Goal: Task Accomplishment & Management: Use online tool/utility

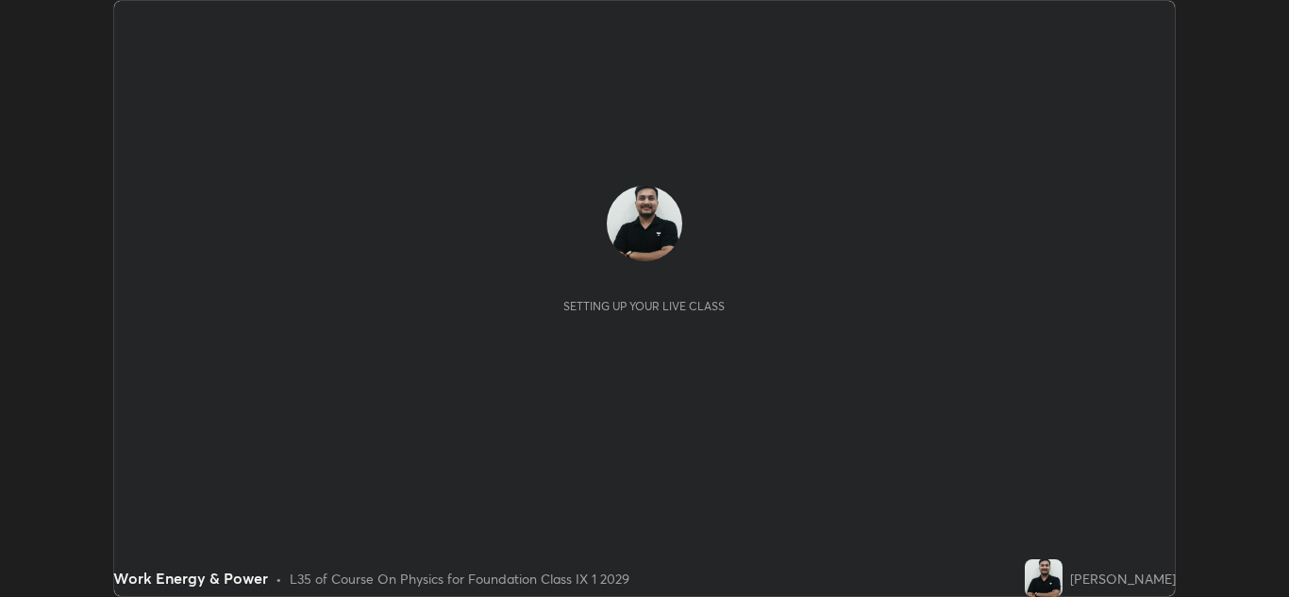
scroll to position [597, 1289]
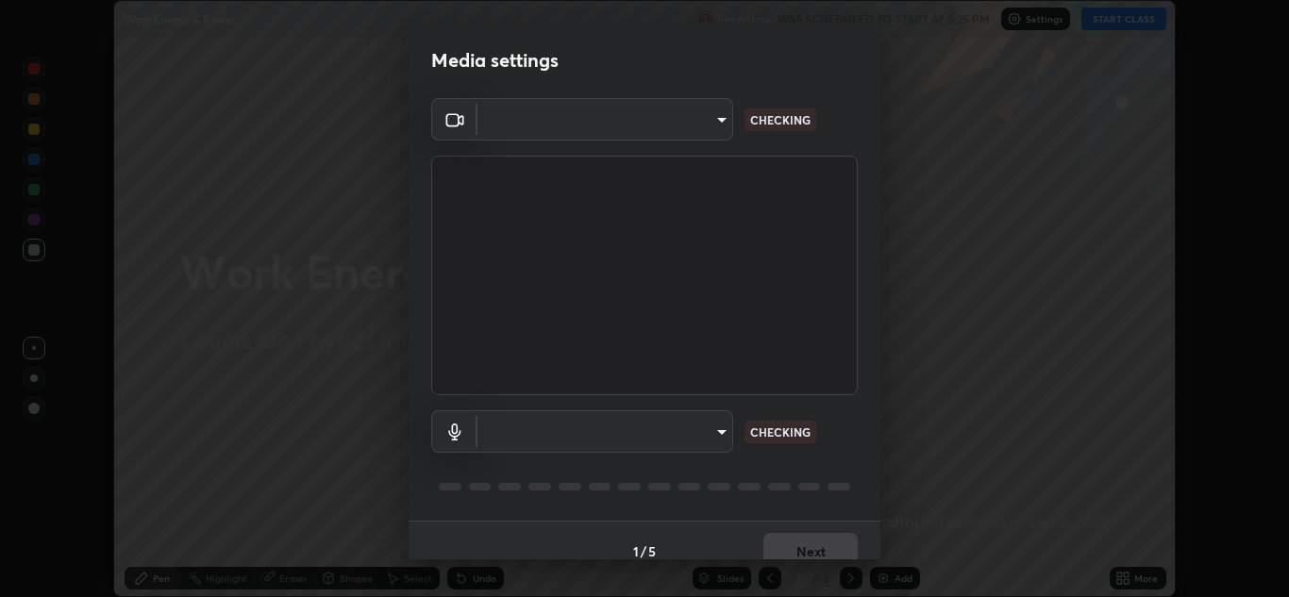
type input "00cb52ea7dbc067a4e9eba70c986ec13a5c87d59f38709f4e6374cce52915b34"
type input "default"
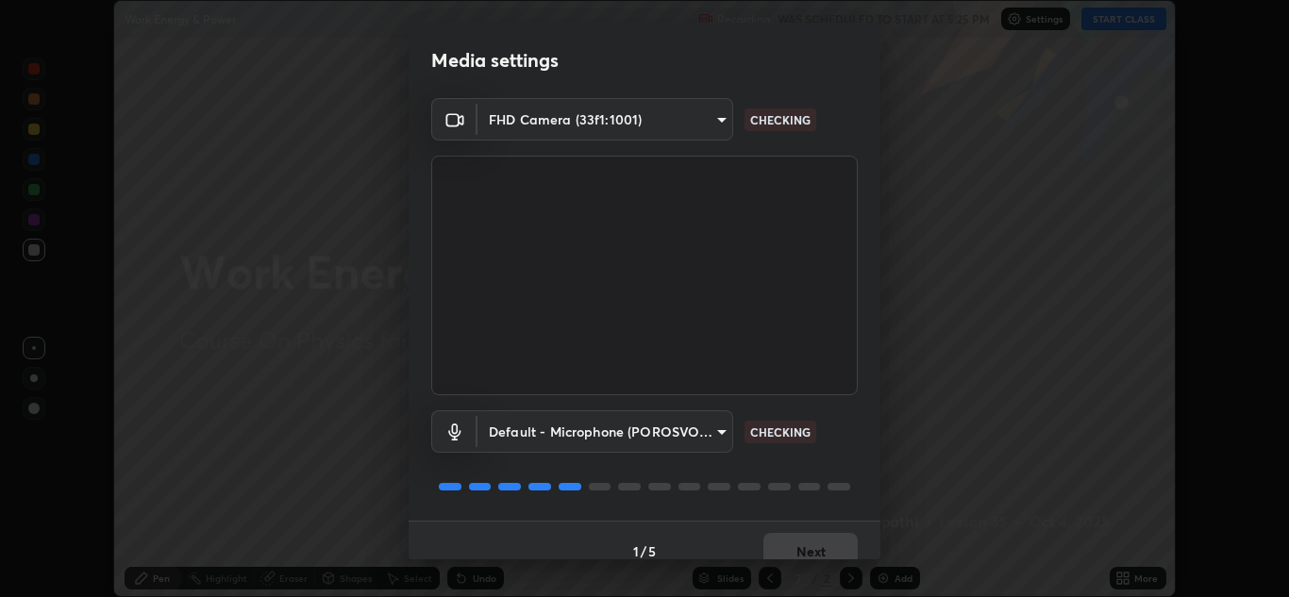
scroll to position [22, 0]
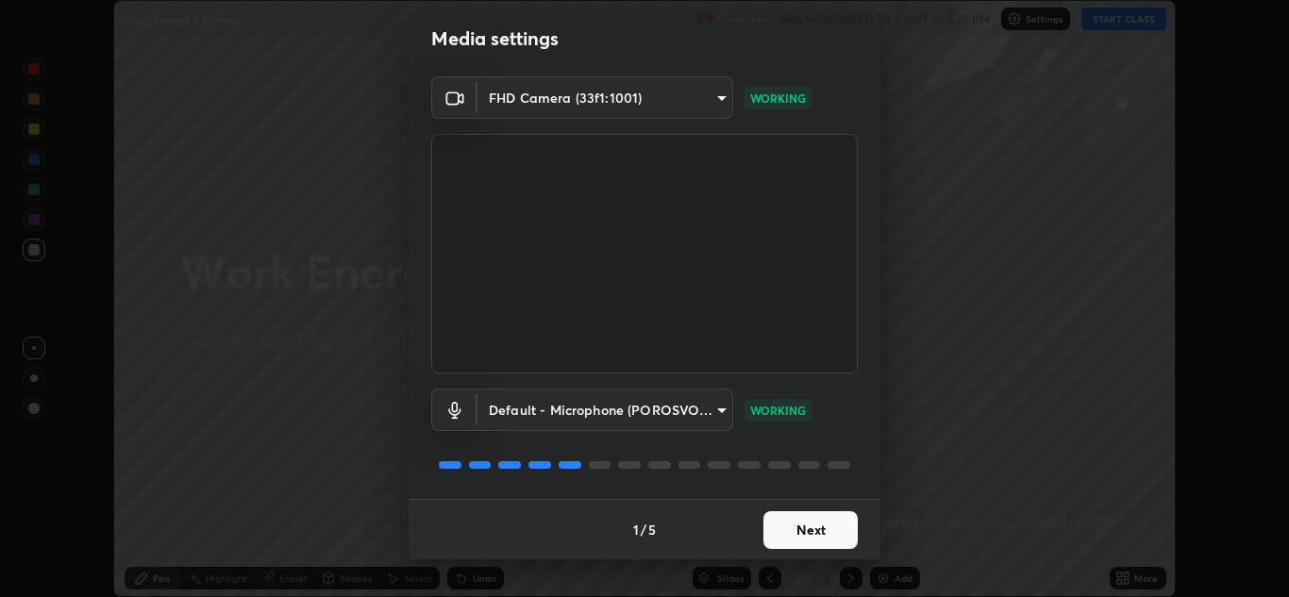
click at [813, 526] on button "Next" at bounding box center [810, 530] width 94 height 38
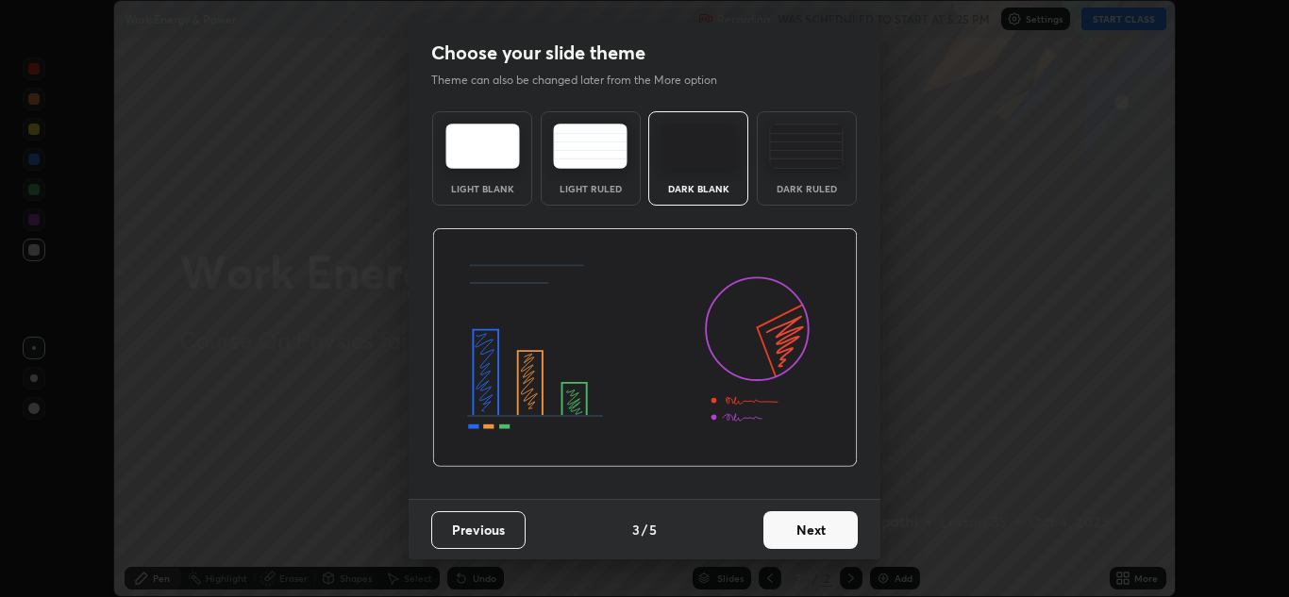
click at [811, 530] on button "Next" at bounding box center [810, 530] width 94 height 38
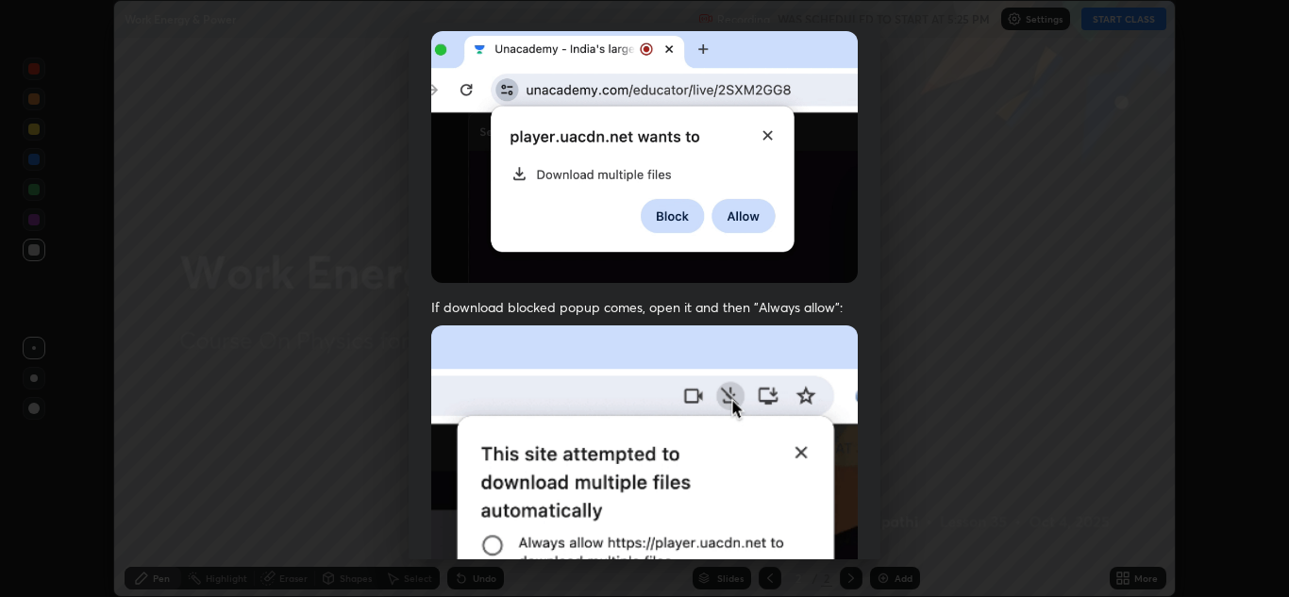
scroll to position [408, 0]
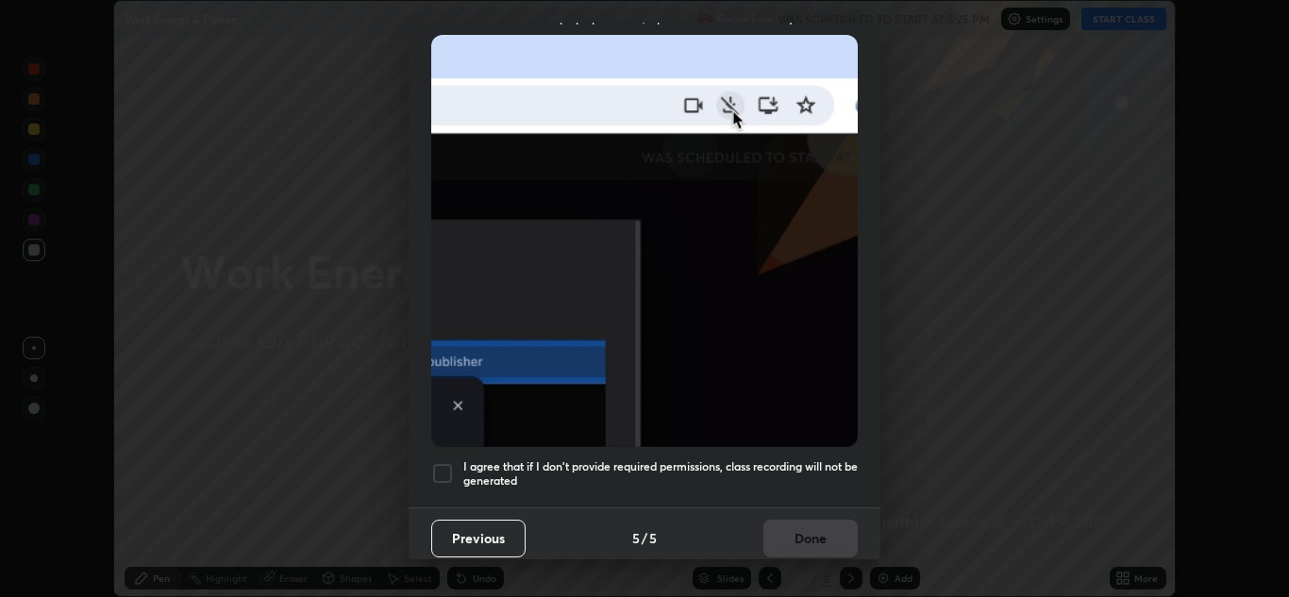
click at [449, 468] on div at bounding box center [442, 473] width 23 height 23
click at [798, 532] on button "Done" at bounding box center [810, 539] width 94 height 38
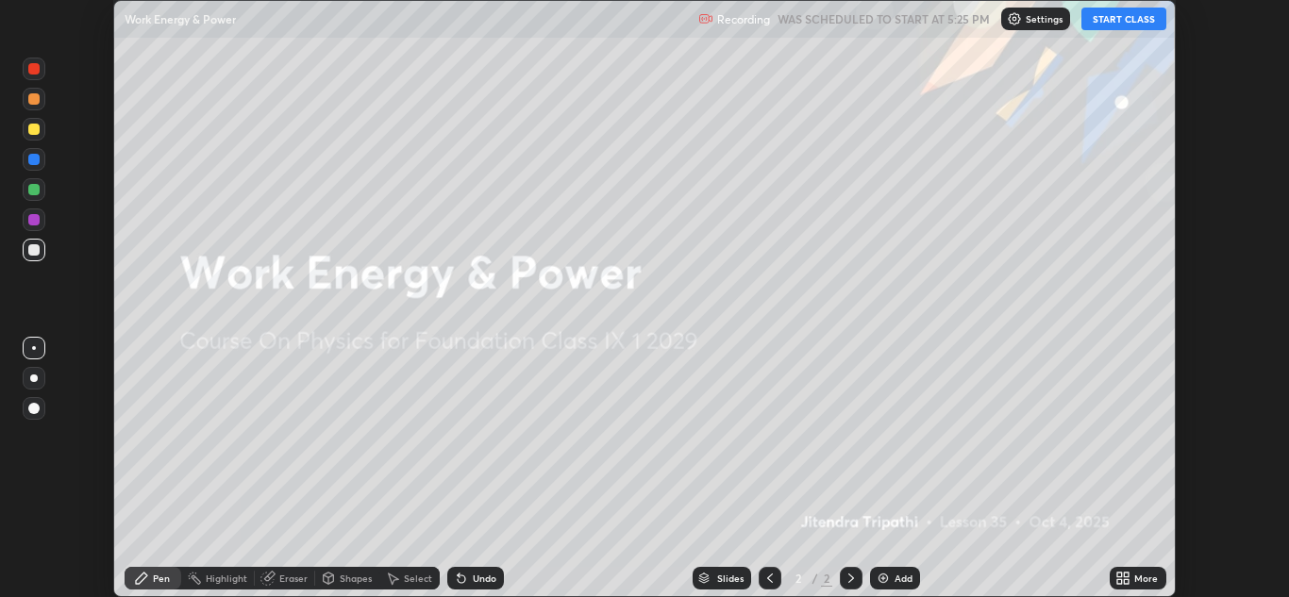
click at [1136, 12] on button "START CLASS" at bounding box center [1123, 19] width 85 height 23
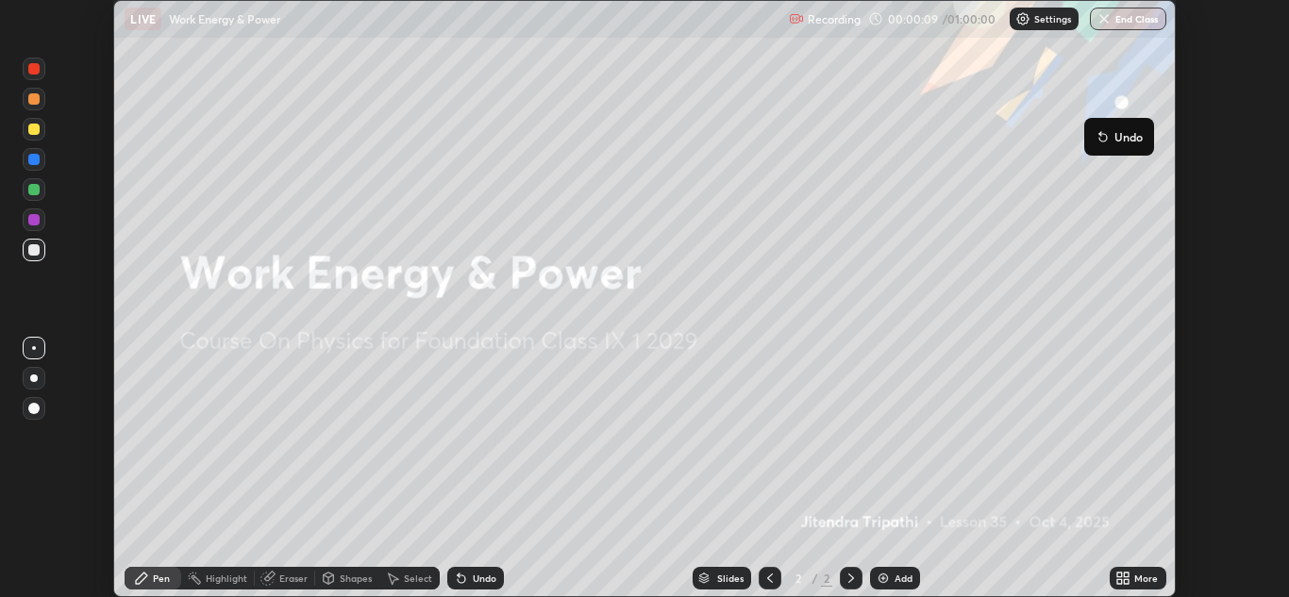
click at [1049, 15] on p "Settings" at bounding box center [1052, 18] width 37 height 9
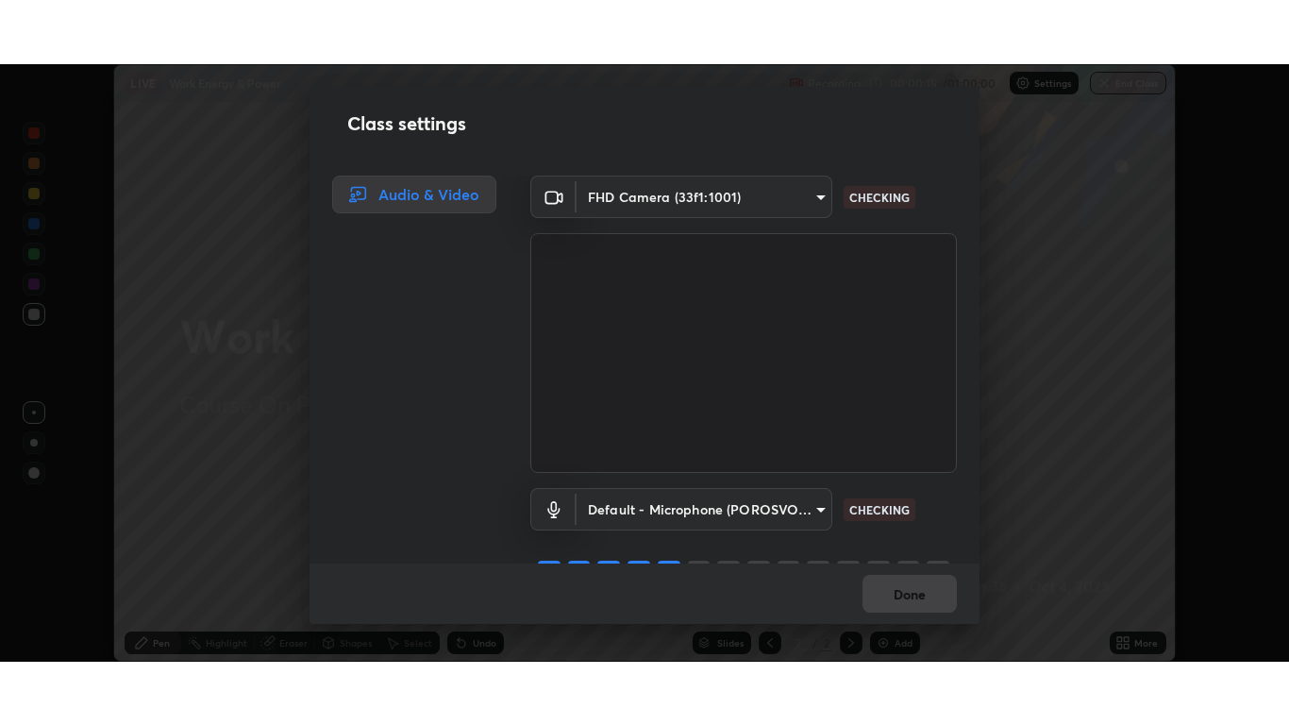
scroll to position [41, 0]
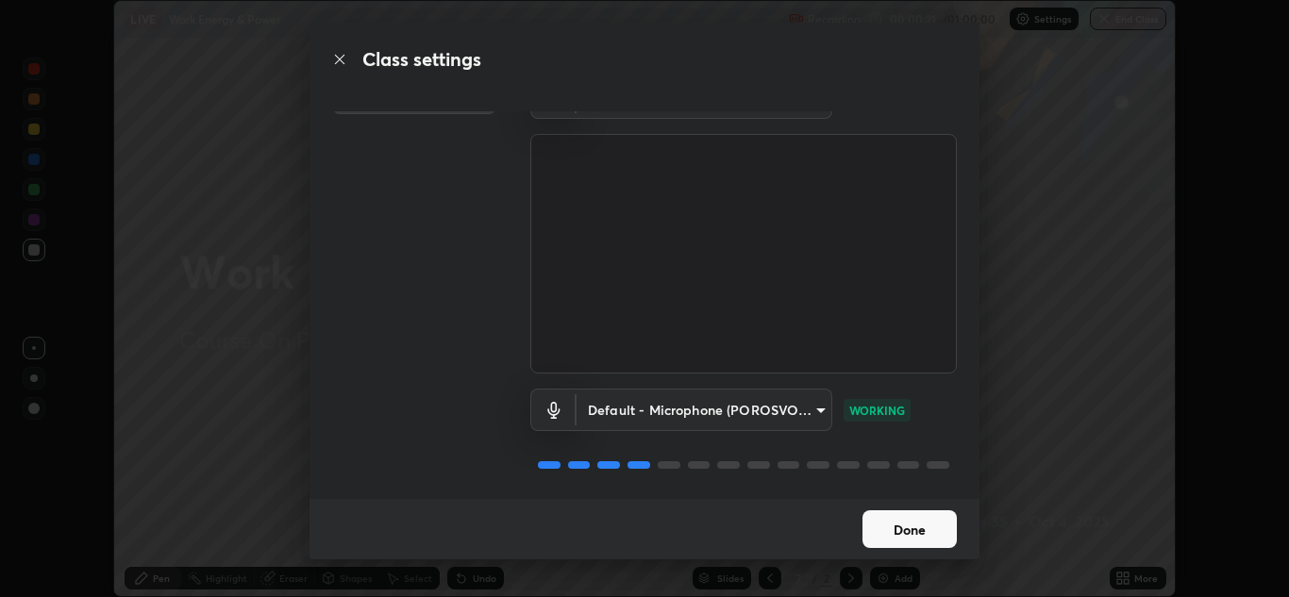
click at [923, 529] on button "Done" at bounding box center [909, 529] width 94 height 38
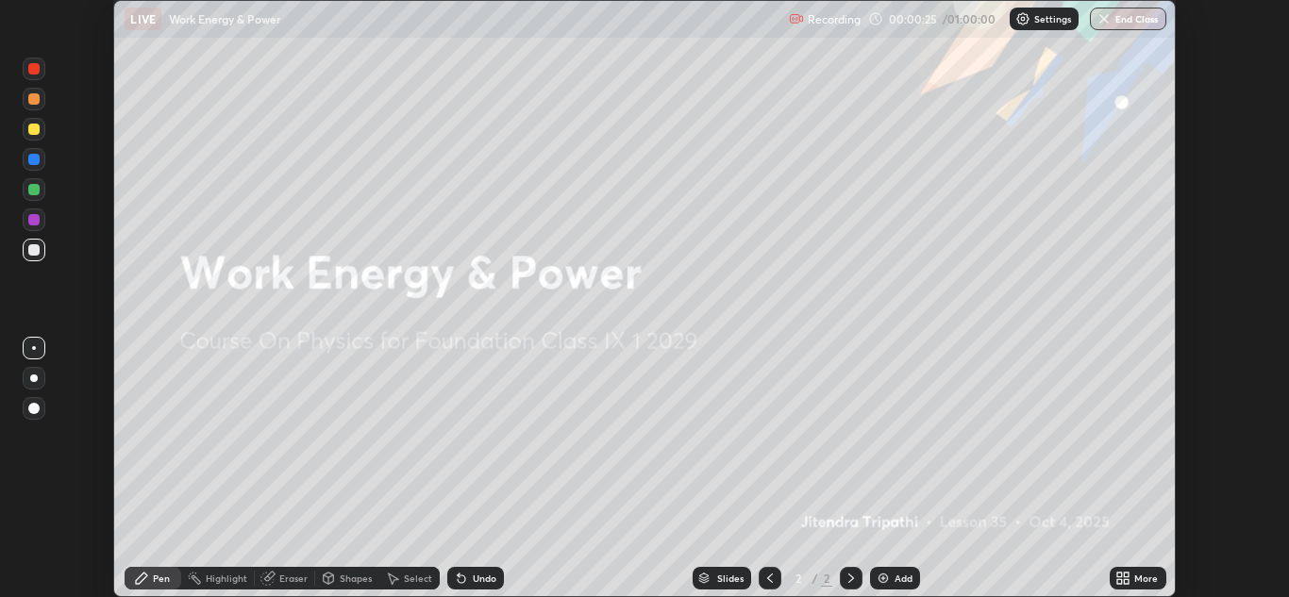
scroll to position [725, 1289]
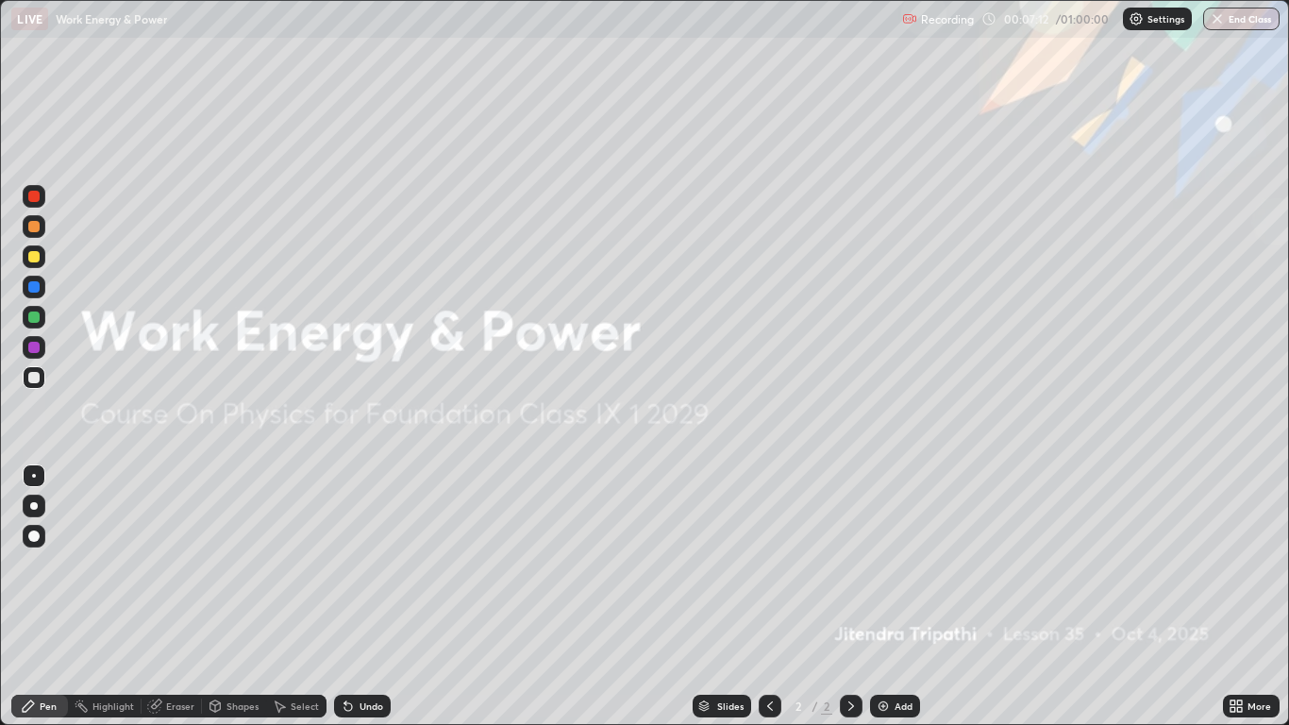
click at [893, 596] on div "Add" at bounding box center [895, 706] width 50 height 23
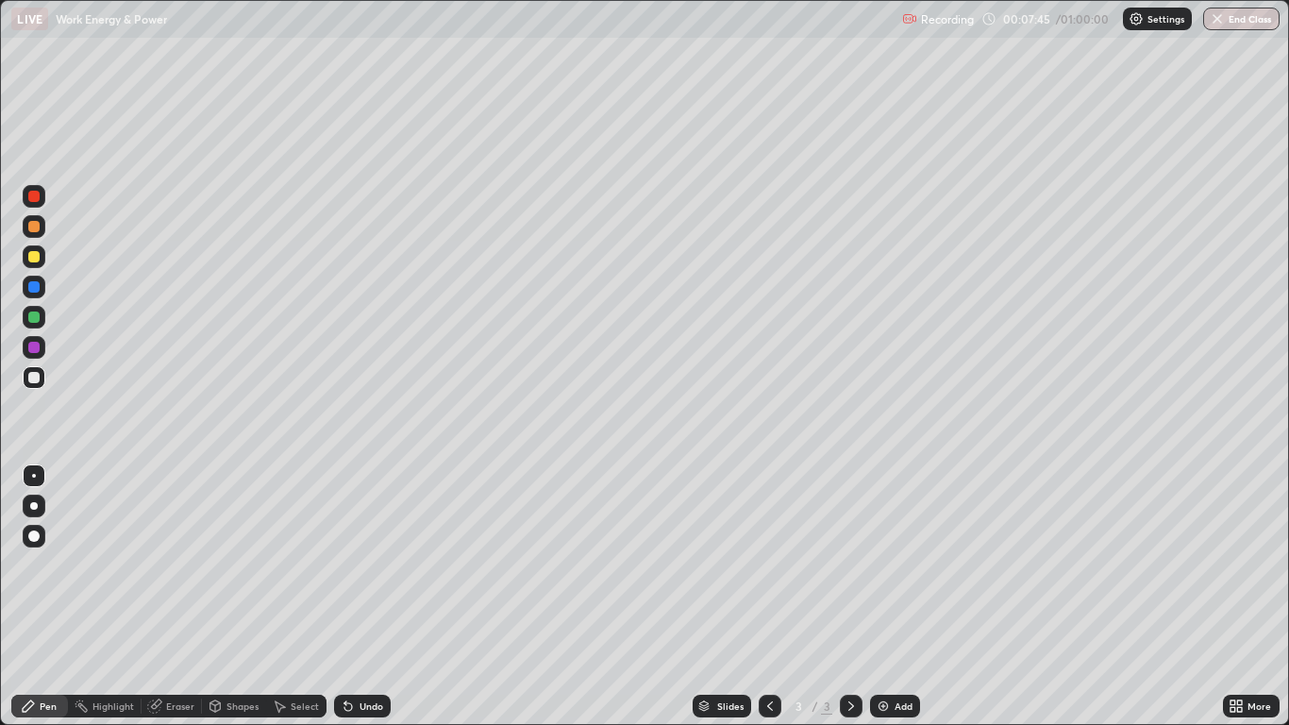
click at [31, 231] on div at bounding box center [33, 226] width 11 height 11
click at [33, 324] on div at bounding box center [34, 317] width 23 height 23
click at [370, 596] on div "Undo" at bounding box center [372, 705] width 24 height 9
click at [365, 596] on div "Undo" at bounding box center [372, 705] width 24 height 9
click at [38, 201] on div at bounding box center [33, 196] width 11 height 11
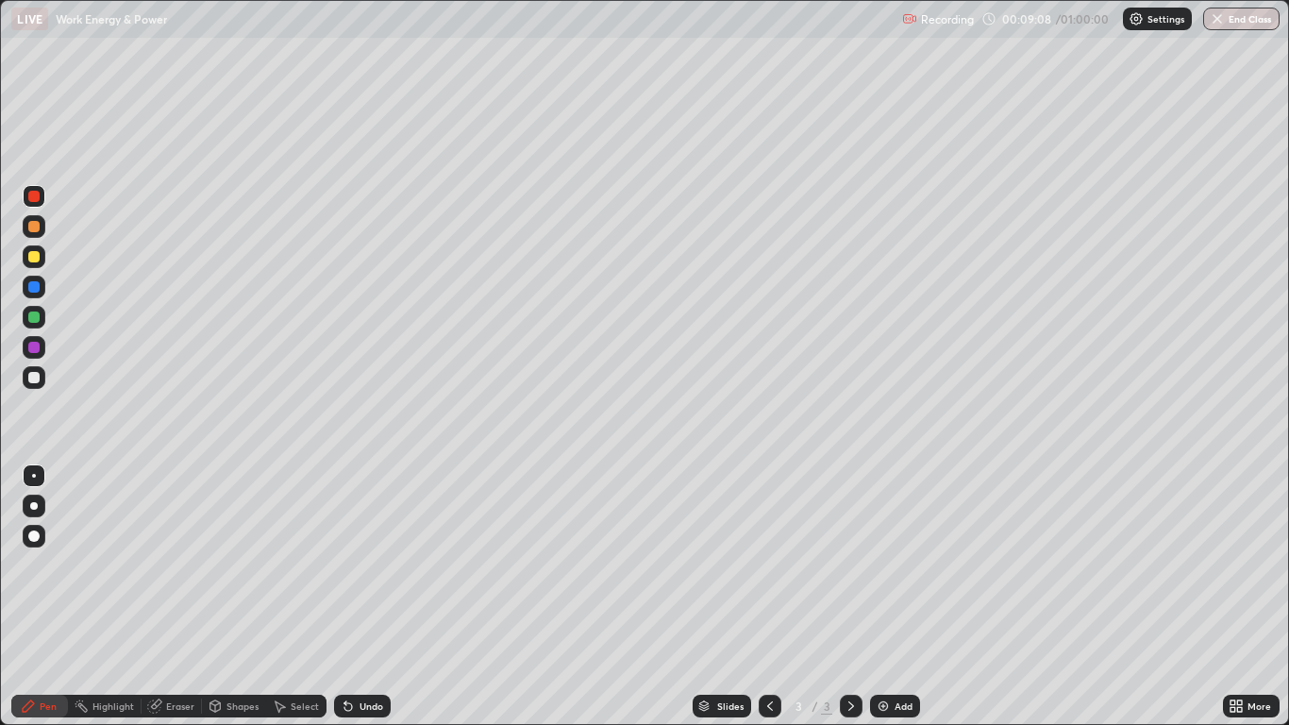
click at [41, 346] on div at bounding box center [34, 347] width 23 height 23
click at [889, 596] on img at bounding box center [883, 705] width 15 height 15
click at [42, 256] on div at bounding box center [34, 256] width 23 height 23
click at [35, 297] on div at bounding box center [34, 287] width 23 height 23
click at [41, 226] on div at bounding box center [34, 226] width 23 height 23
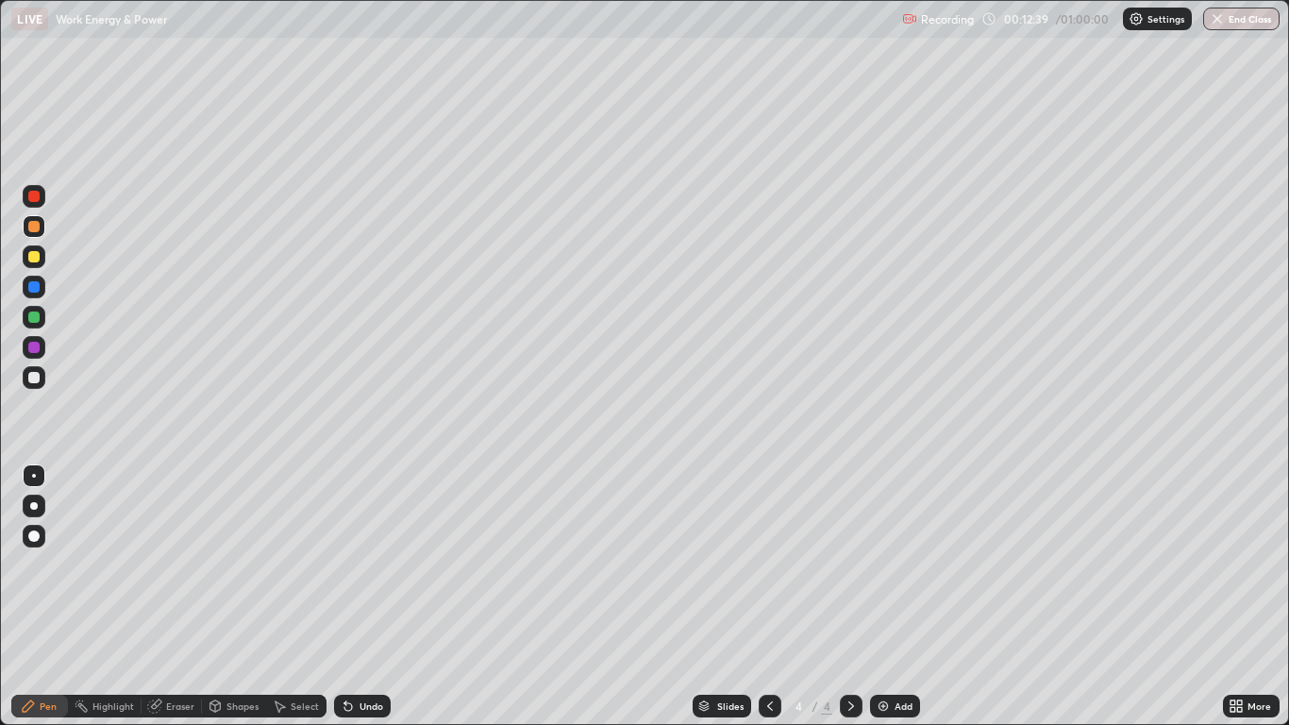
click at [769, 596] on icon at bounding box center [769, 705] width 15 height 15
click at [841, 596] on div at bounding box center [851, 706] width 23 height 23
click at [900, 596] on div "Add" at bounding box center [904, 705] width 18 height 9
click at [35, 317] on div at bounding box center [33, 316] width 11 height 11
click at [34, 224] on div at bounding box center [33, 226] width 11 height 11
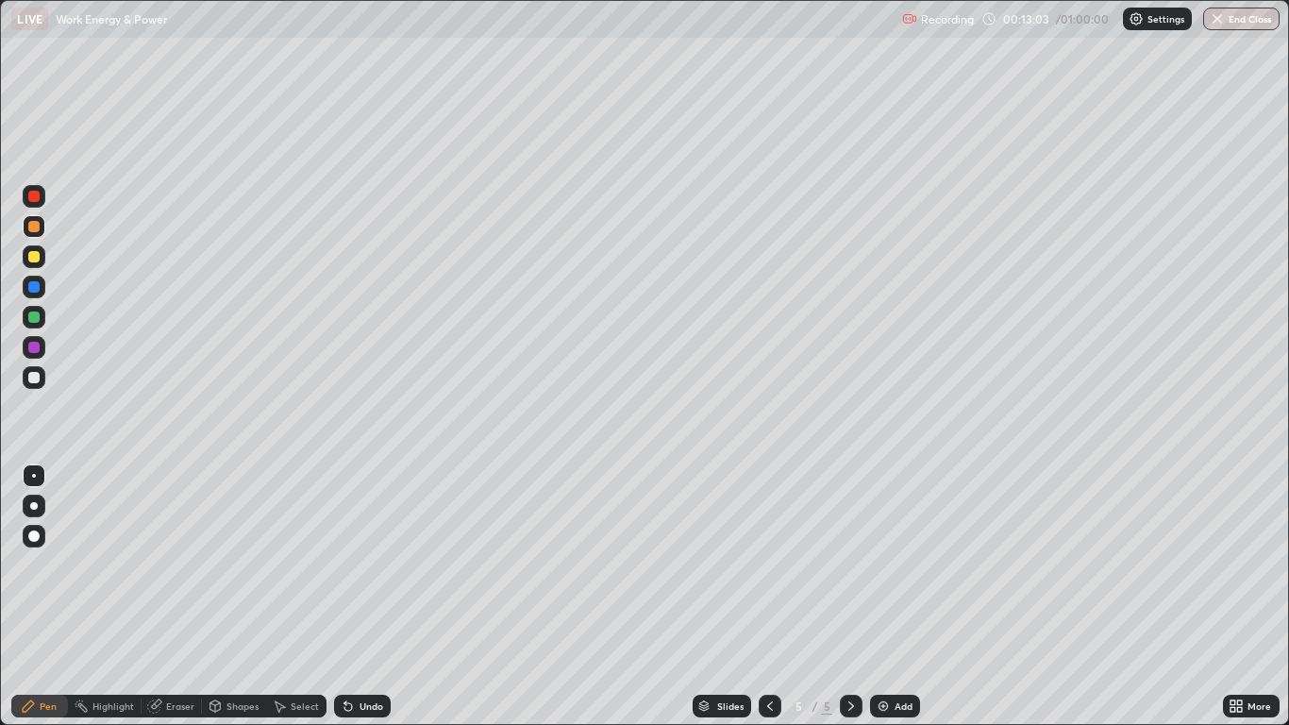
click at [35, 204] on div at bounding box center [34, 196] width 23 height 23
click at [844, 596] on icon at bounding box center [851, 705] width 15 height 15
click at [766, 596] on icon at bounding box center [769, 705] width 15 height 15
click at [36, 197] on div at bounding box center [33, 196] width 11 height 11
click at [852, 596] on icon at bounding box center [851, 705] width 15 height 15
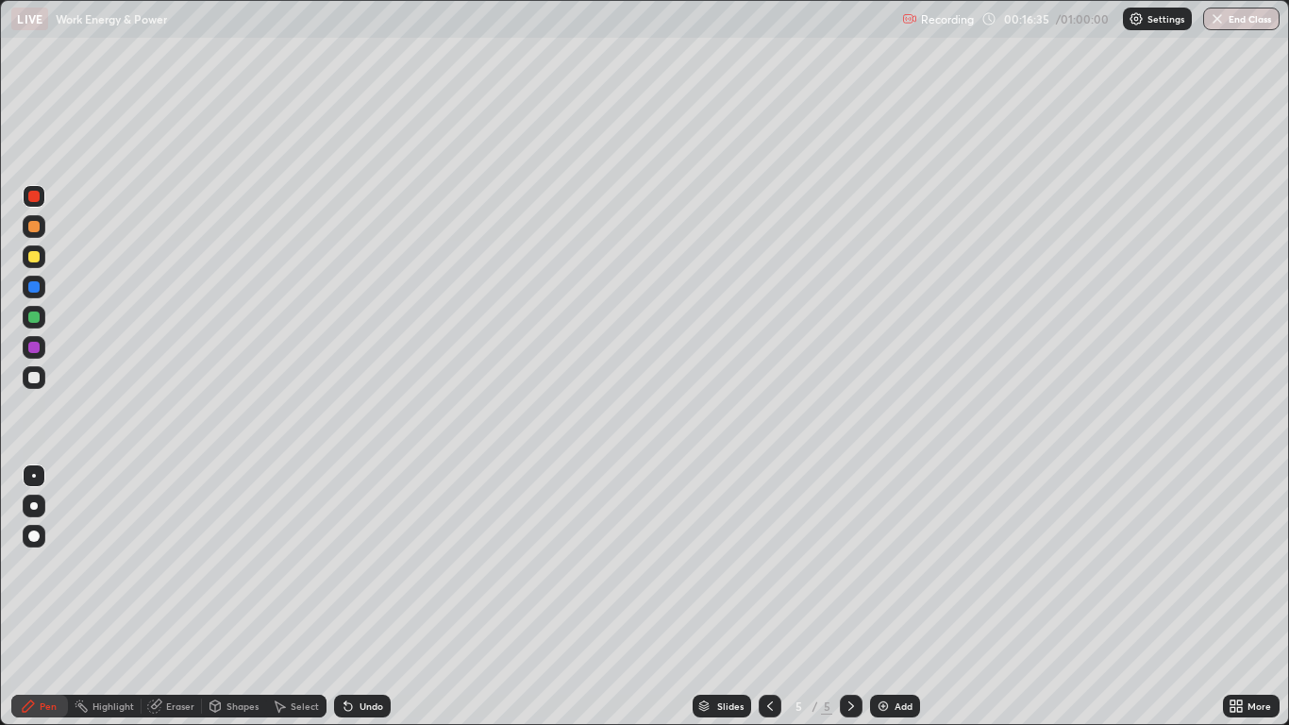
click at [770, 596] on icon at bounding box center [770, 705] width 6 height 9
click at [166, 596] on div "Eraser" at bounding box center [180, 705] width 28 height 9
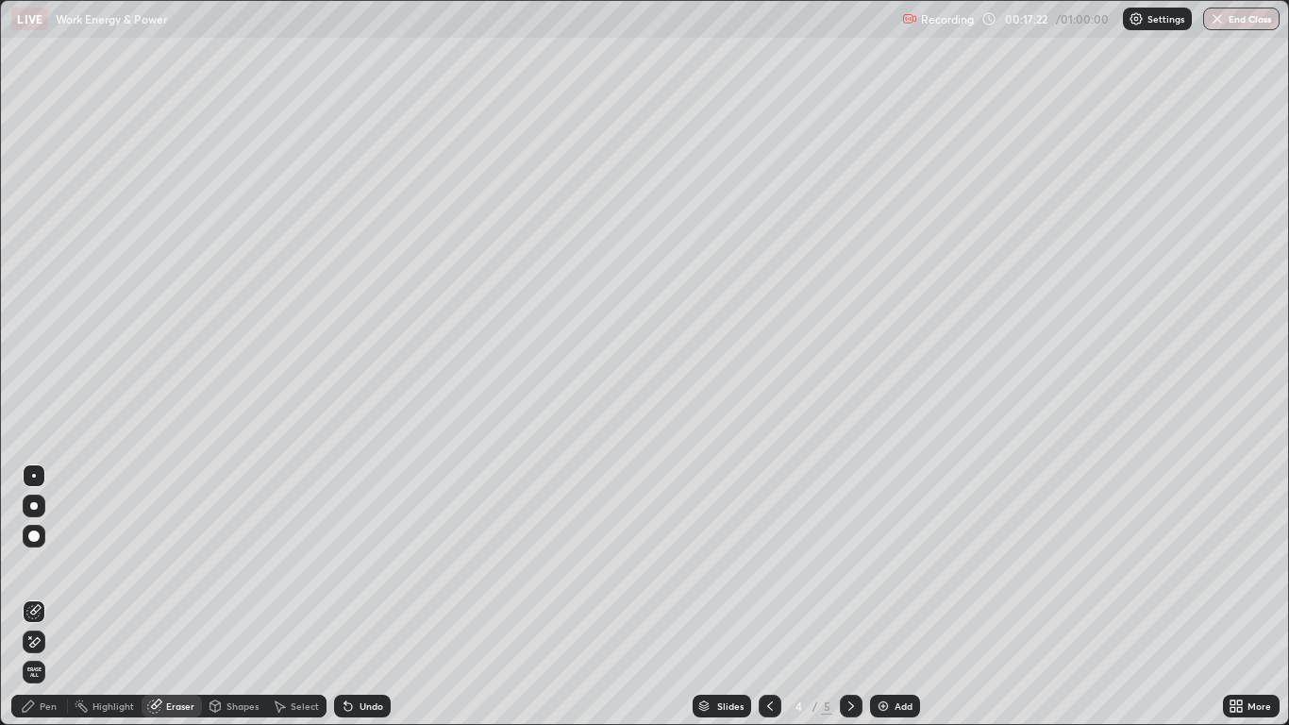
click at [848, 596] on icon at bounding box center [851, 705] width 15 height 15
click at [171, 596] on div "Eraser" at bounding box center [180, 705] width 28 height 9
click at [31, 596] on span "Erase all" at bounding box center [34, 671] width 21 height 11
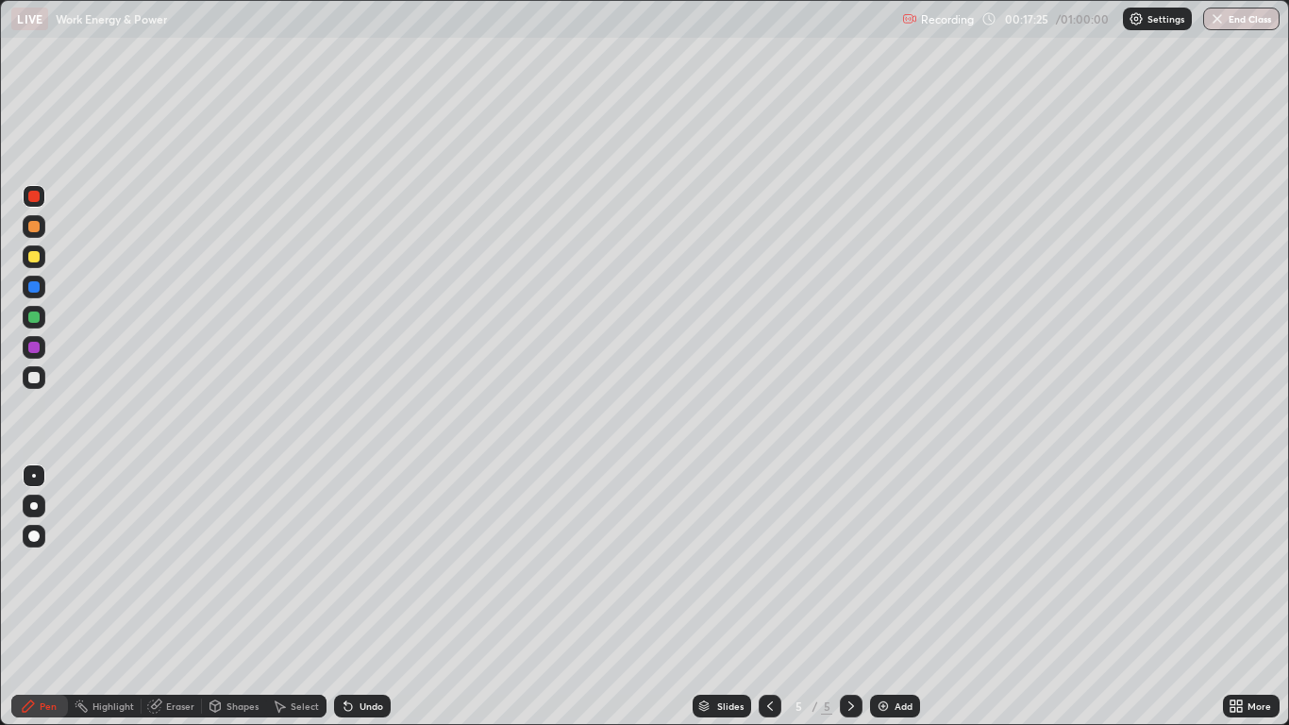
click at [37, 377] on div at bounding box center [33, 377] width 11 height 11
click at [367, 596] on div "Undo" at bounding box center [362, 706] width 57 height 23
click at [367, 596] on div "Undo" at bounding box center [372, 705] width 24 height 9
click at [38, 259] on div at bounding box center [33, 256] width 11 height 11
click at [38, 226] on div at bounding box center [33, 226] width 11 height 11
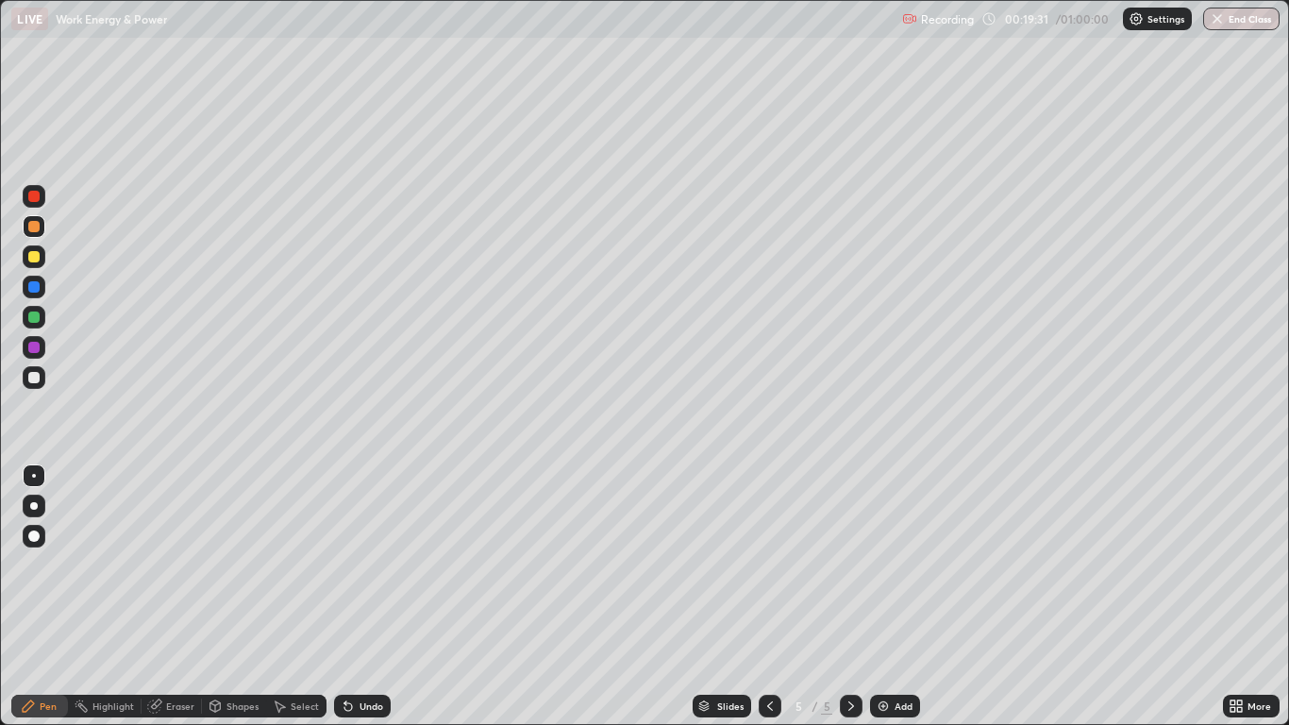
click at [185, 596] on div "Eraser" at bounding box center [172, 706] width 60 height 23
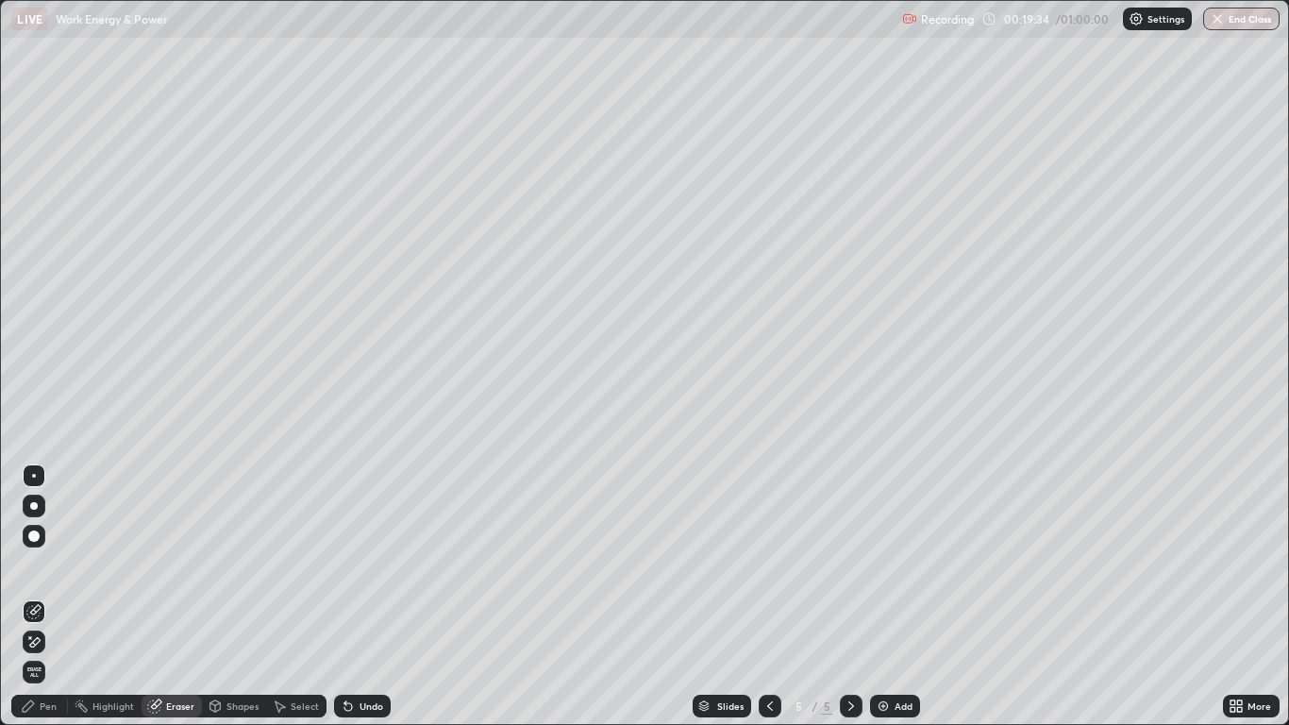
click at [56, 596] on div "Pen" at bounding box center [39, 706] width 57 height 23
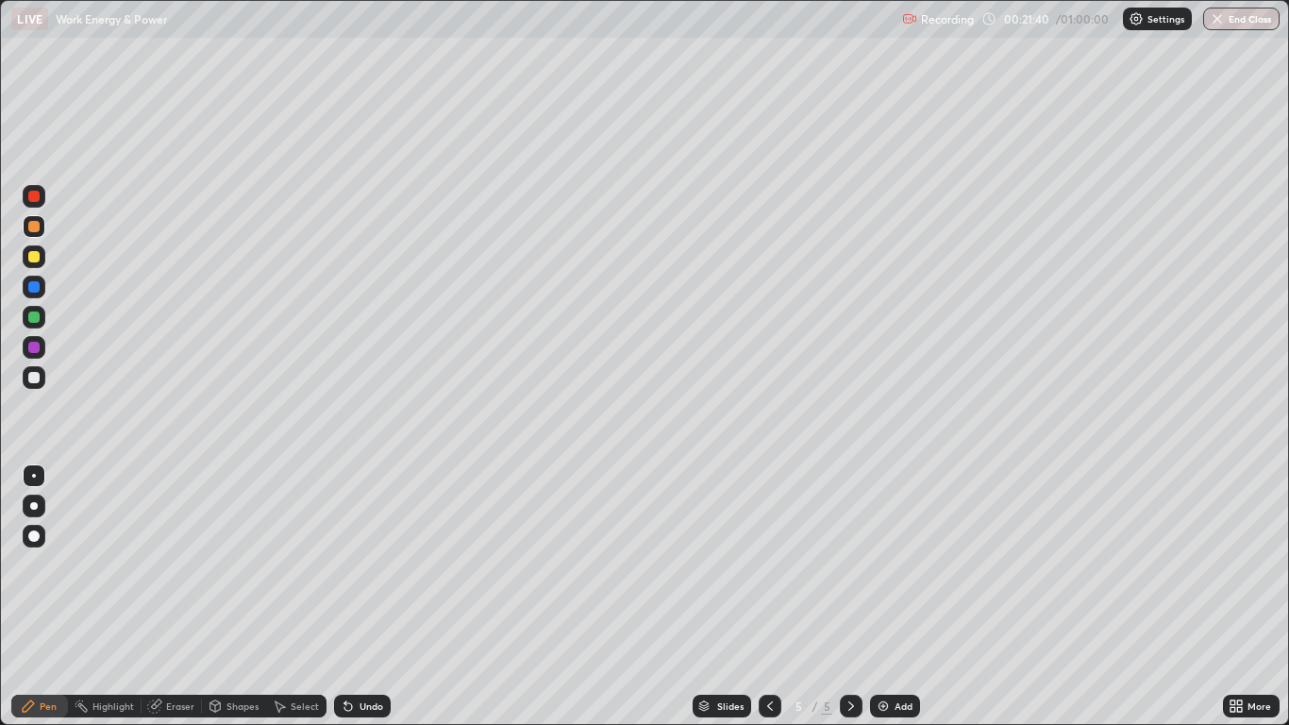
click at [37, 319] on div at bounding box center [33, 316] width 11 height 11
click at [32, 319] on div at bounding box center [33, 316] width 11 height 11
click at [885, 596] on img at bounding box center [883, 705] width 15 height 15
click at [40, 237] on div at bounding box center [34, 226] width 23 height 23
click at [39, 286] on div at bounding box center [33, 286] width 11 height 11
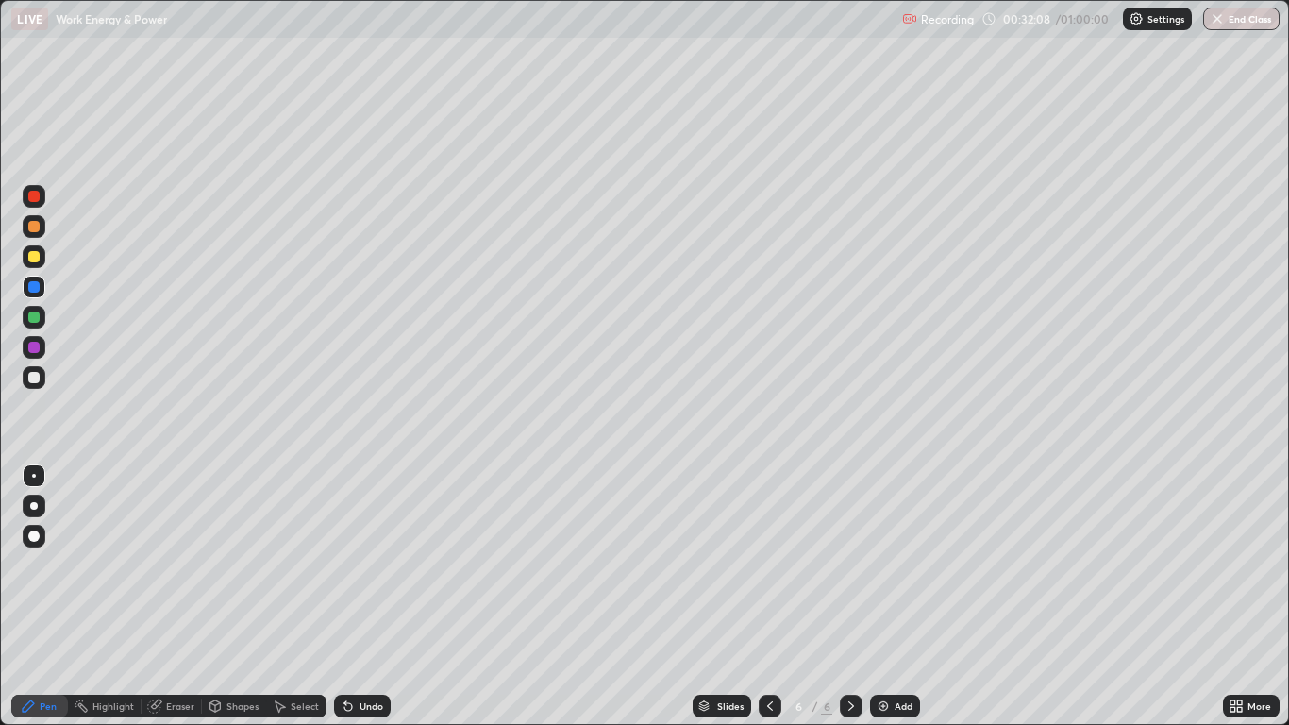
click at [32, 259] on div at bounding box center [33, 256] width 11 height 11
click at [42, 323] on div at bounding box center [34, 317] width 23 height 23
click at [43, 289] on div at bounding box center [34, 287] width 23 height 23
click at [34, 347] on div at bounding box center [33, 347] width 11 height 11
click at [850, 596] on icon at bounding box center [851, 705] width 15 height 15
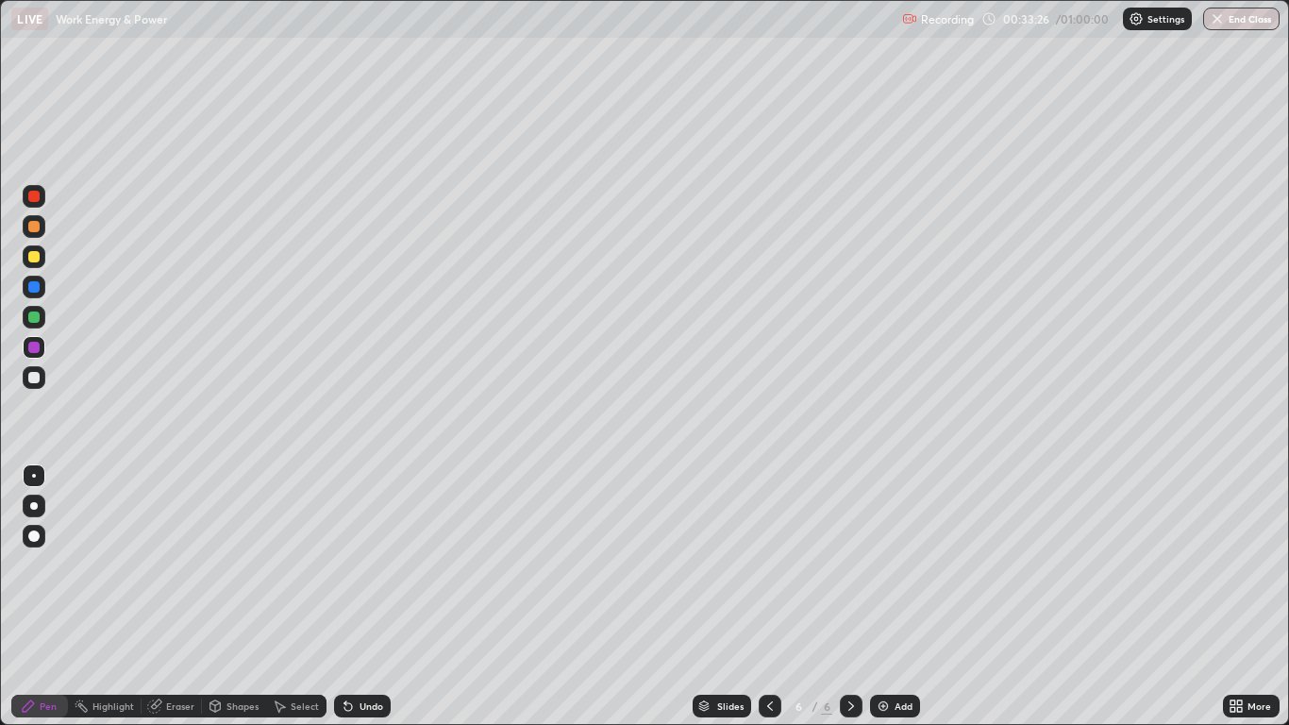
click at [888, 596] on img at bounding box center [883, 705] width 15 height 15
click at [31, 260] on div at bounding box center [33, 256] width 11 height 11
click at [28, 261] on div at bounding box center [34, 256] width 23 height 23
click at [34, 197] on div at bounding box center [33, 196] width 11 height 11
click at [33, 314] on div at bounding box center [33, 316] width 11 height 11
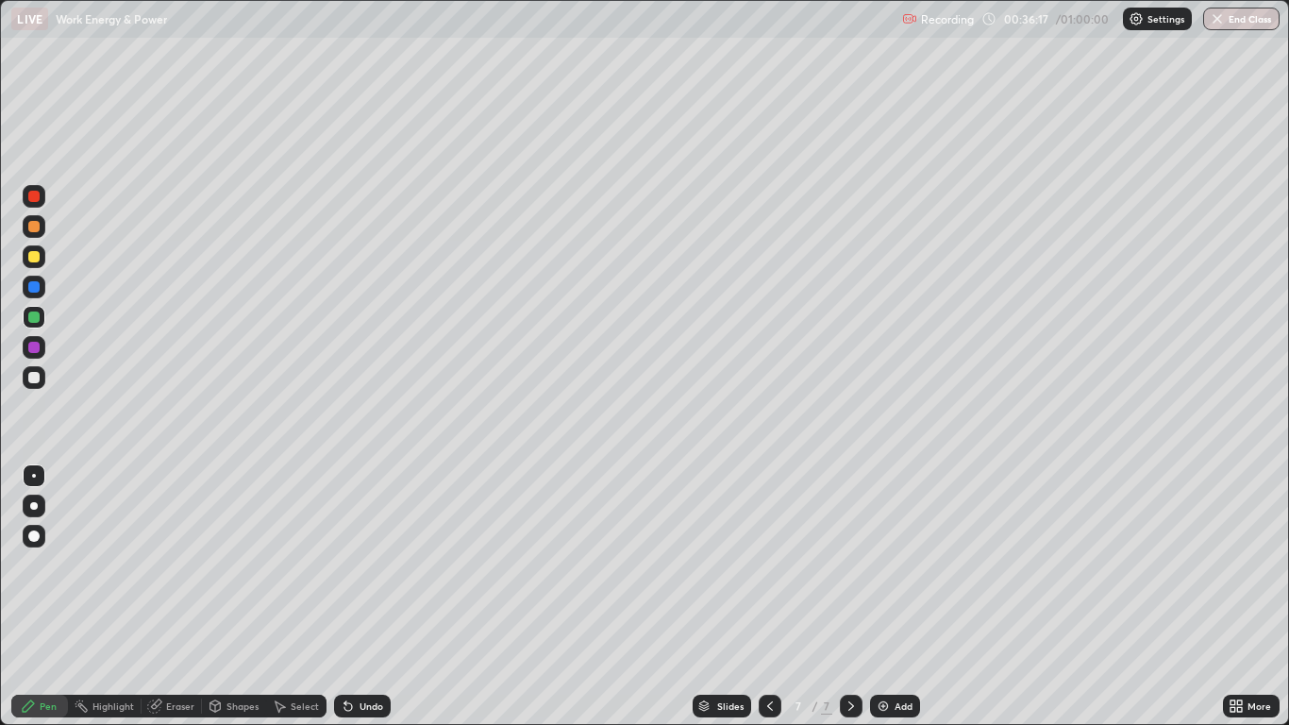
click at [34, 347] on div at bounding box center [33, 347] width 11 height 11
click at [37, 349] on div at bounding box center [33, 347] width 11 height 11
click at [35, 315] on div at bounding box center [33, 316] width 11 height 11
click at [34, 378] on div at bounding box center [33, 377] width 11 height 11
click at [171, 596] on div "Eraser" at bounding box center [180, 705] width 28 height 9
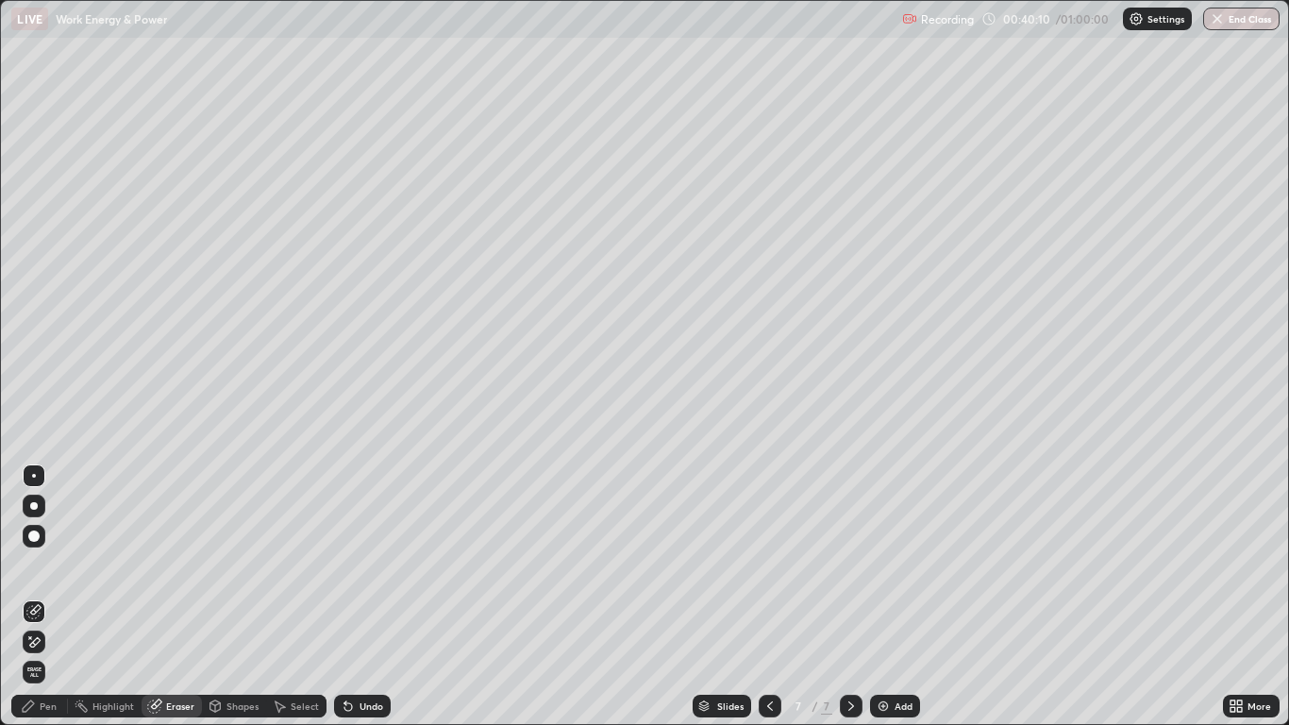
click at [42, 596] on div "Pen" at bounding box center [48, 705] width 17 height 9
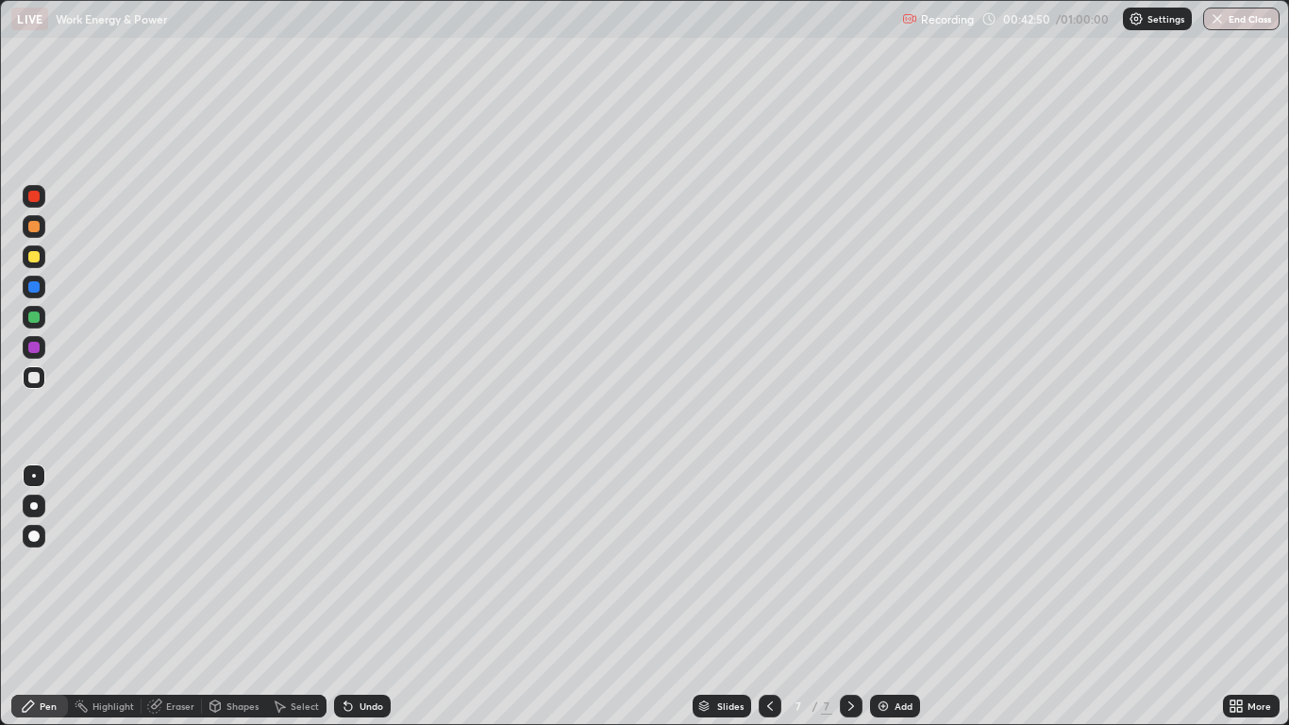
click at [848, 596] on icon at bounding box center [851, 705] width 15 height 15
click at [893, 596] on div "Add" at bounding box center [895, 706] width 50 height 23
click at [37, 291] on div at bounding box center [33, 286] width 11 height 11
click at [33, 261] on div at bounding box center [33, 256] width 11 height 11
click at [355, 596] on div "Undo" at bounding box center [362, 706] width 57 height 23
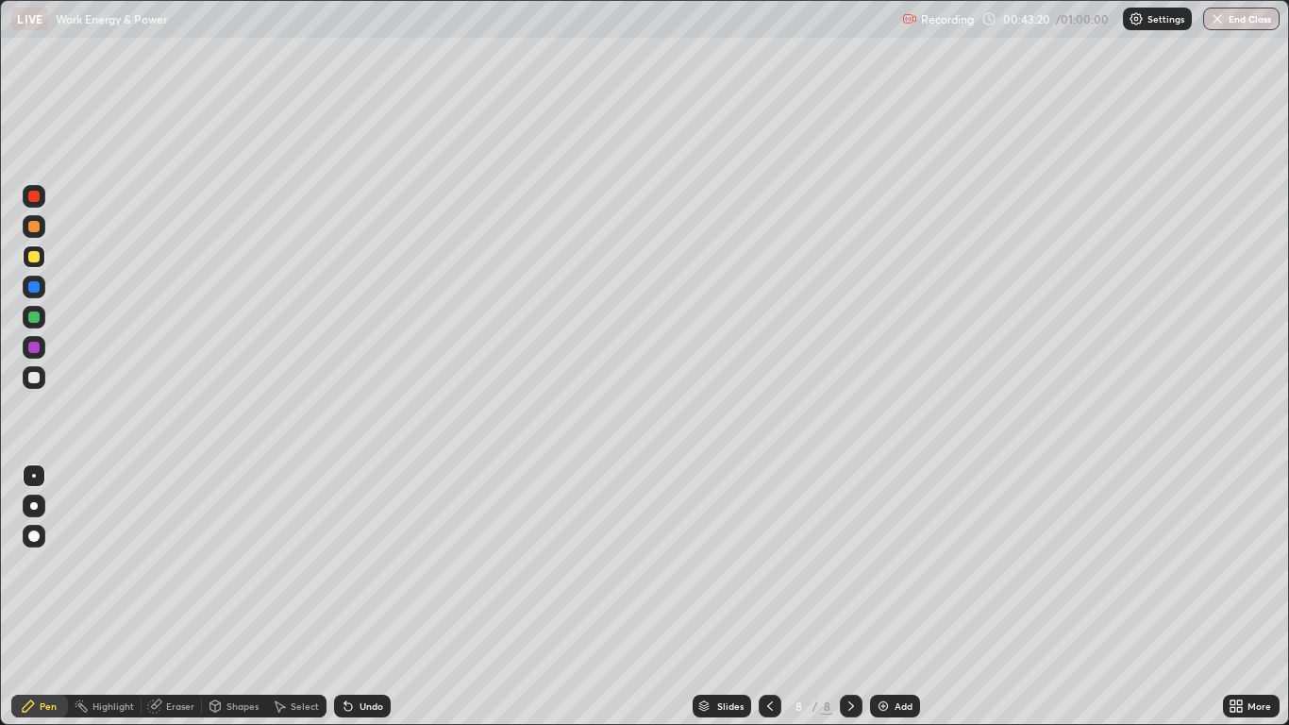
click at [360, 596] on div "Undo" at bounding box center [372, 705] width 24 height 9
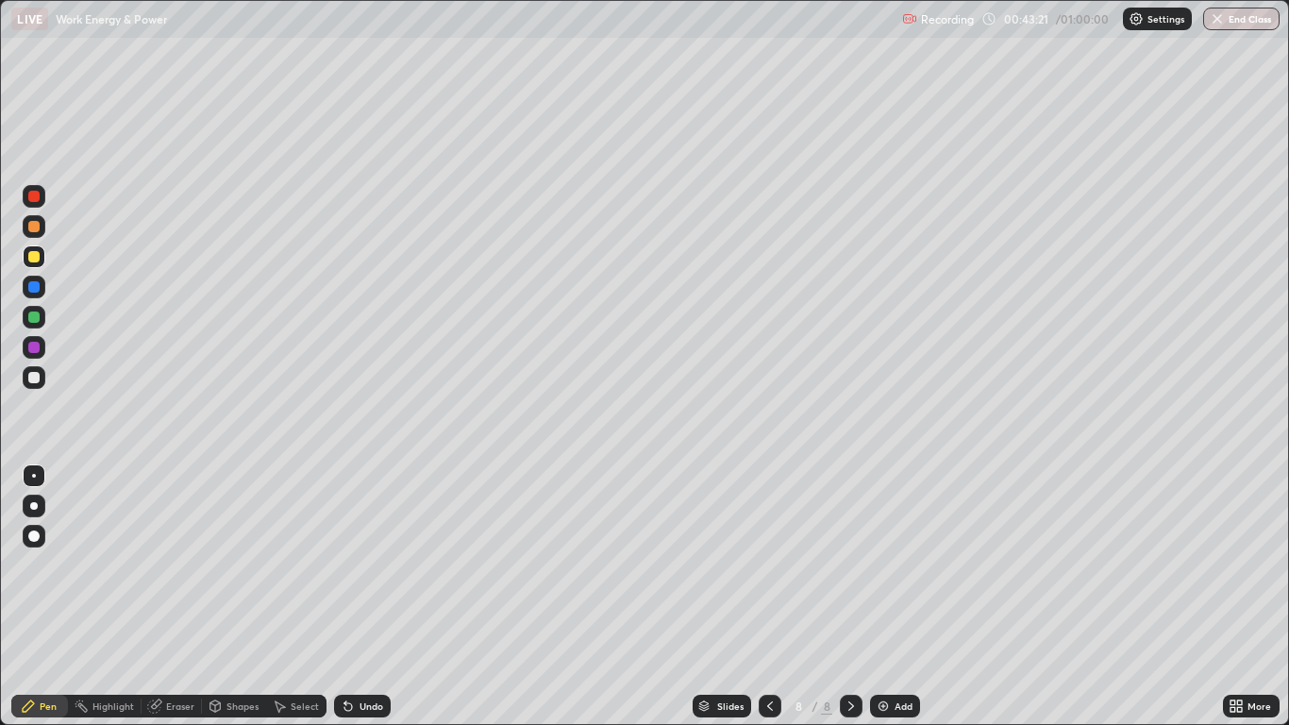
click at [354, 596] on div "Undo" at bounding box center [362, 706] width 57 height 23
click at [360, 596] on div "Undo" at bounding box center [372, 705] width 24 height 9
click at [356, 596] on div "Undo" at bounding box center [362, 706] width 57 height 23
click at [360, 596] on div "Undo" at bounding box center [372, 705] width 24 height 9
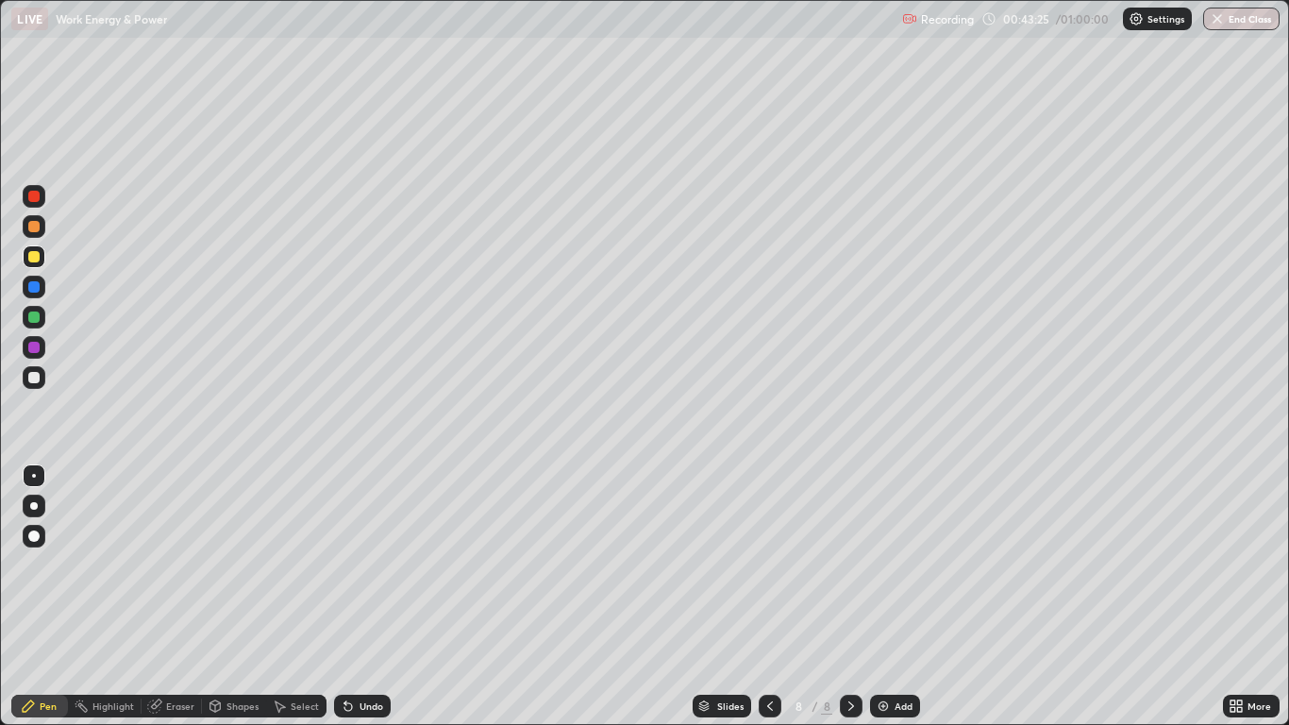
click at [373, 596] on div "Undo" at bounding box center [372, 705] width 24 height 9
click at [39, 351] on div at bounding box center [33, 347] width 11 height 11
click at [35, 317] on div at bounding box center [33, 316] width 11 height 11
click at [39, 309] on div at bounding box center [34, 317] width 23 height 23
click at [43, 281] on div at bounding box center [34, 287] width 23 height 23
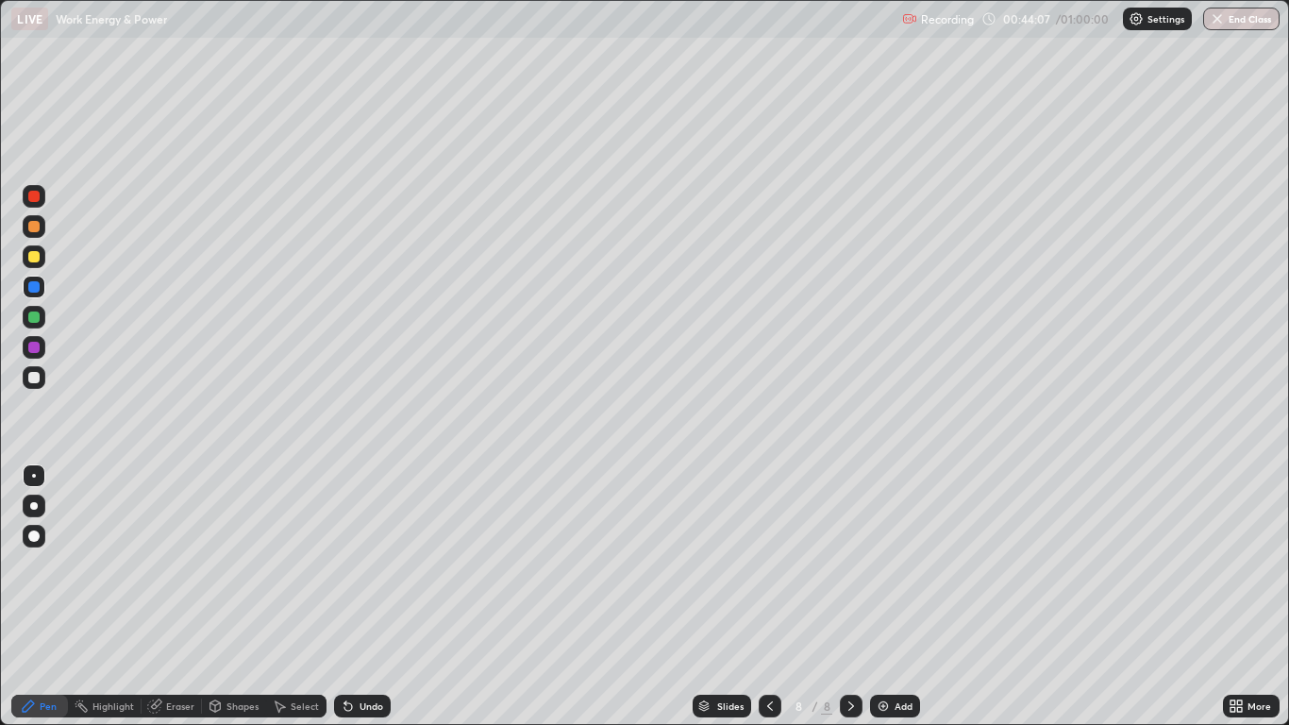
click at [35, 377] on div at bounding box center [33, 377] width 11 height 11
click at [31, 315] on div at bounding box center [33, 316] width 11 height 11
click at [37, 258] on div at bounding box center [33, 256] width 11 height 11
click at [33, 219] on div at bounding box center [34, 226] width 23 height 23
click at [28, 196] on div at bounding box center [33, 196] width 11 height 11
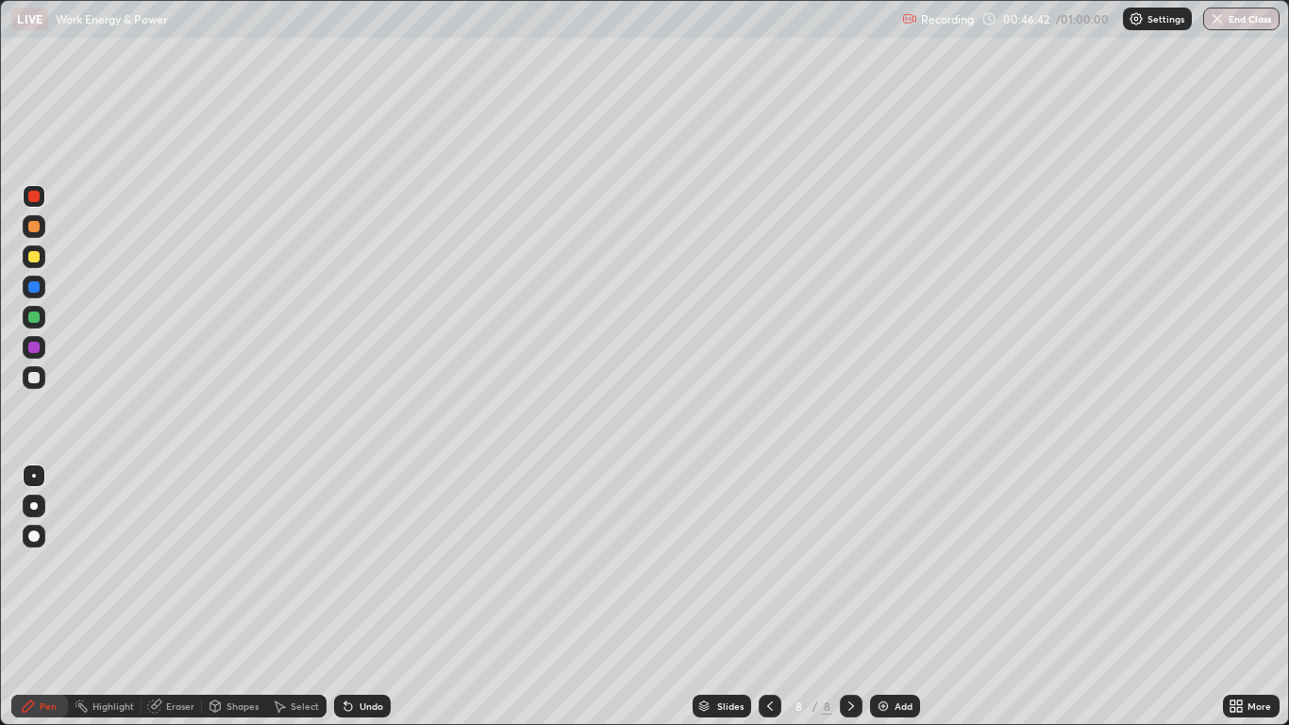
click at [33, 195] on div at bounding box center [33, 196] width 11 height 11
click at [850, 596] on icon at bounding box center [851, 705] width 15 height 15
click at [892, 596] on div "Add" at bounding box center [895, 706] width 50 height 23
click at [35, 257] on div at bounding box center [33, 256] width 11 height 11
click at [43, 225] on div at bounding box center [34, 226] width 23 height 23
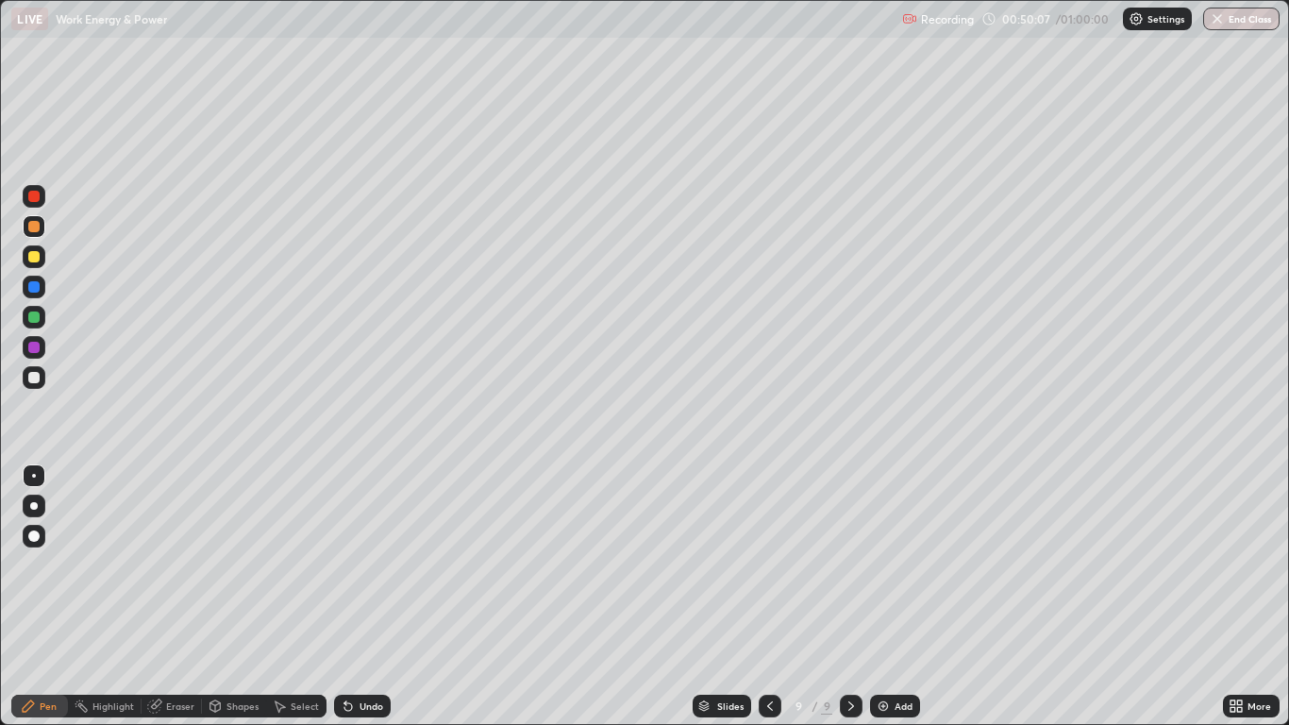
click at [34, 288] on div at bounding box center [33, 286] width 11 height 11
click at [38, 350] on div at bounding box center [33, 347] width 11 height 11
click at [34, 318] on div at bounding box center [33, 316] width 11 height 11
click at [34, 197] on div at bounding box center [33, 196] width 11 height 11
click at [761, 596] on div at bounding box center [770, 706] width 23 height 23
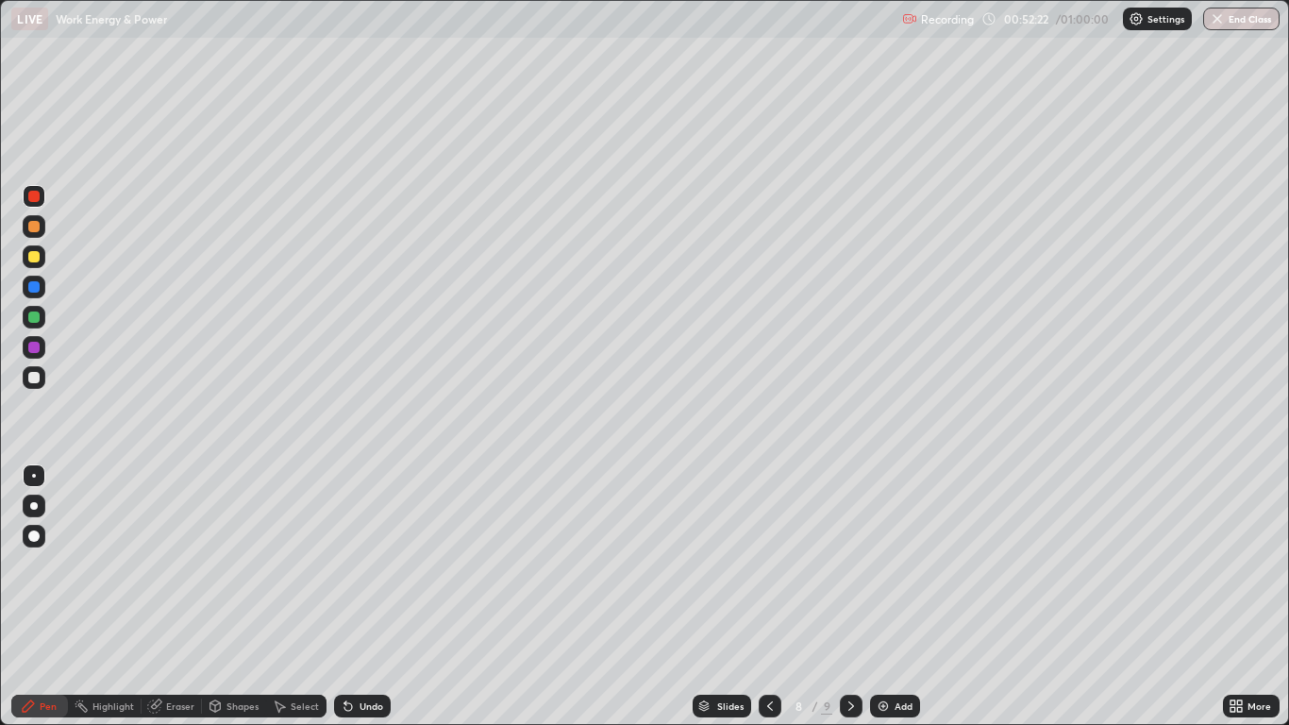
click at [761, 596] on div at bounding box center [770, 706] width 23 height 23
click at [847, 596] on icon at bounding box center [851, 705] width 15 height 15
click at [850, 596] on icon at bounding box center [851, 705] width 15 height 15
click at [767, 596] on div at bounding box center [770, 706] width 23 height 23
click at [767, 596] on icon at bounding box center [769, 705] width 15 height 15
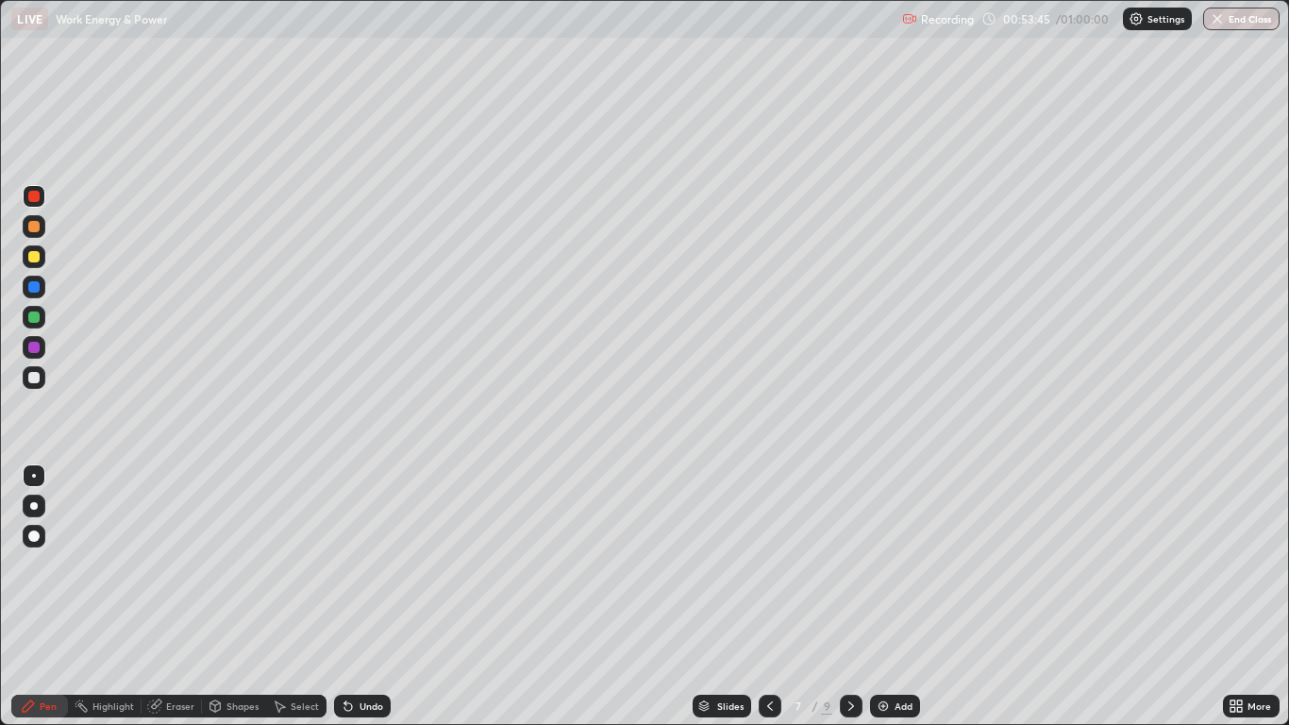
click at [853, 596] on icon at bounding box center [851, 705] width 15 height 15
click at [848, 596] on icon at bounding box center [851, 705] width 15 height 15
click at [849, 596] on icon at bounding box center [851, 705] width 15 height 15
click at [845, 596] on icon at bounding box center [851, 705] width 15 height 15
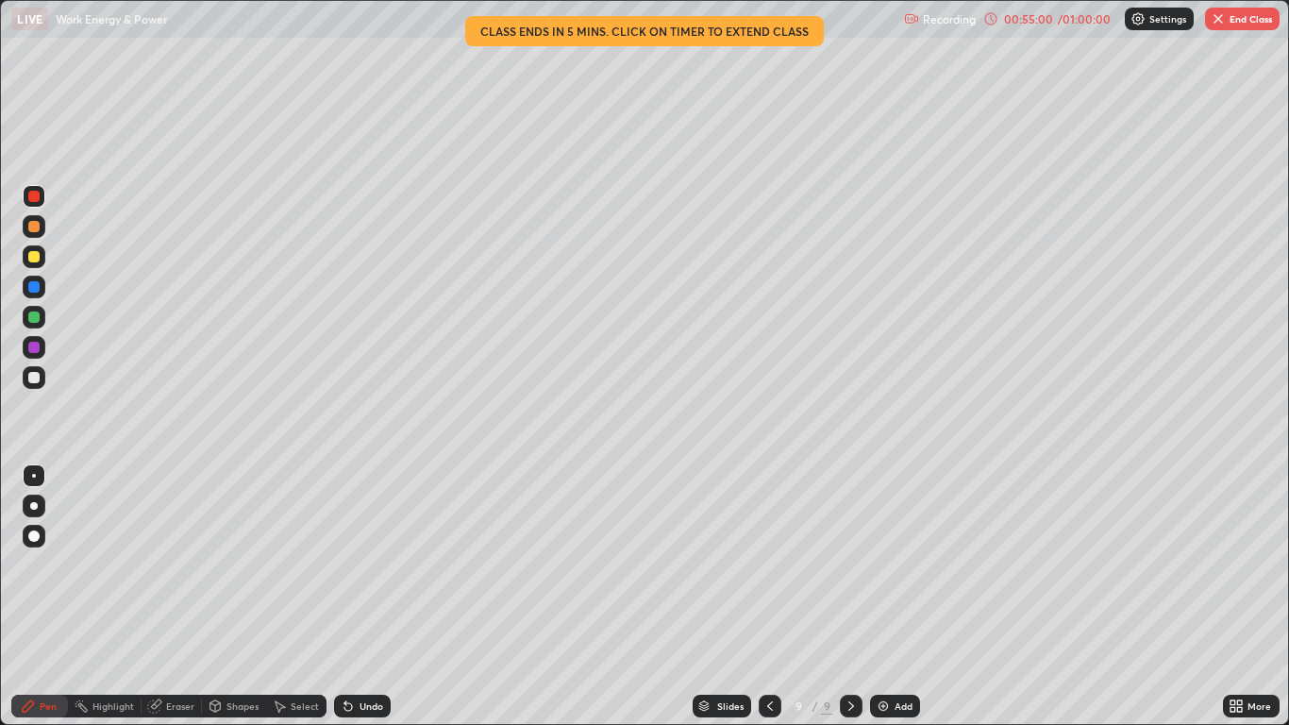
click at [173, 596] on div "Eraser" at bounding box center [180, 705] width 28 height 9
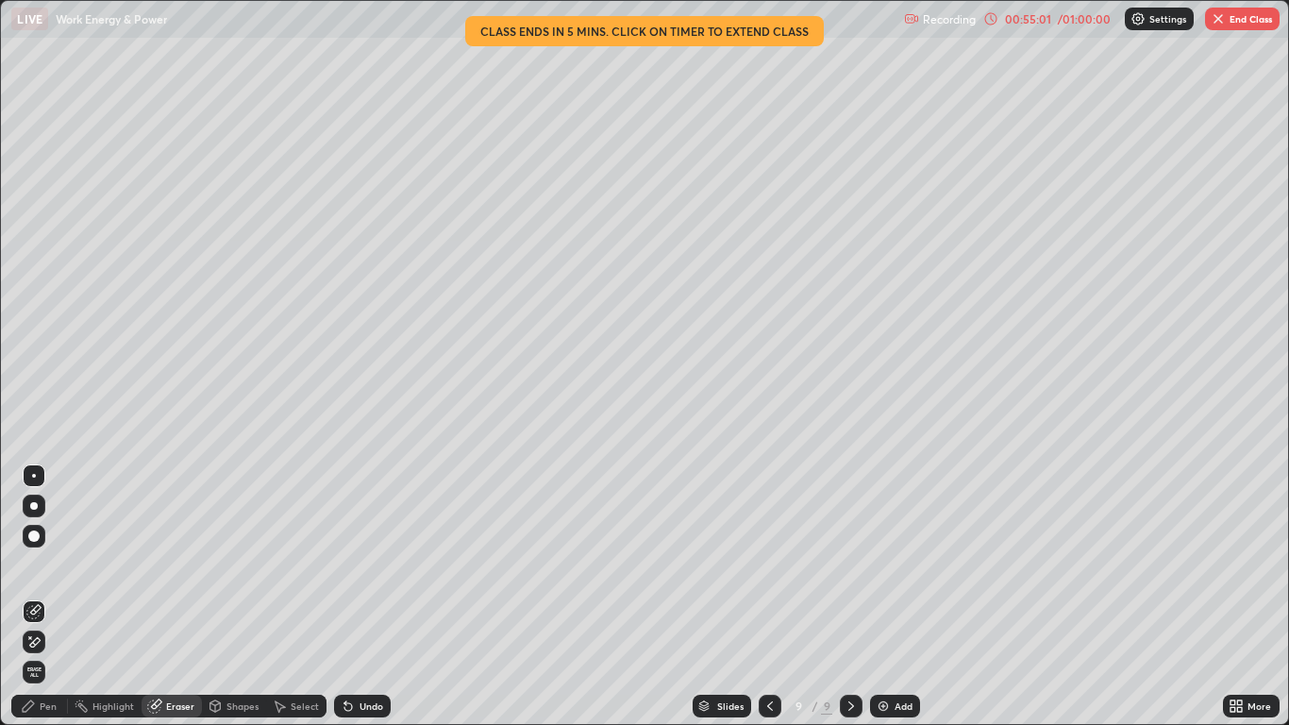
click at [30, 596] on icon at bounding box center [30, 637] width 2 height 2
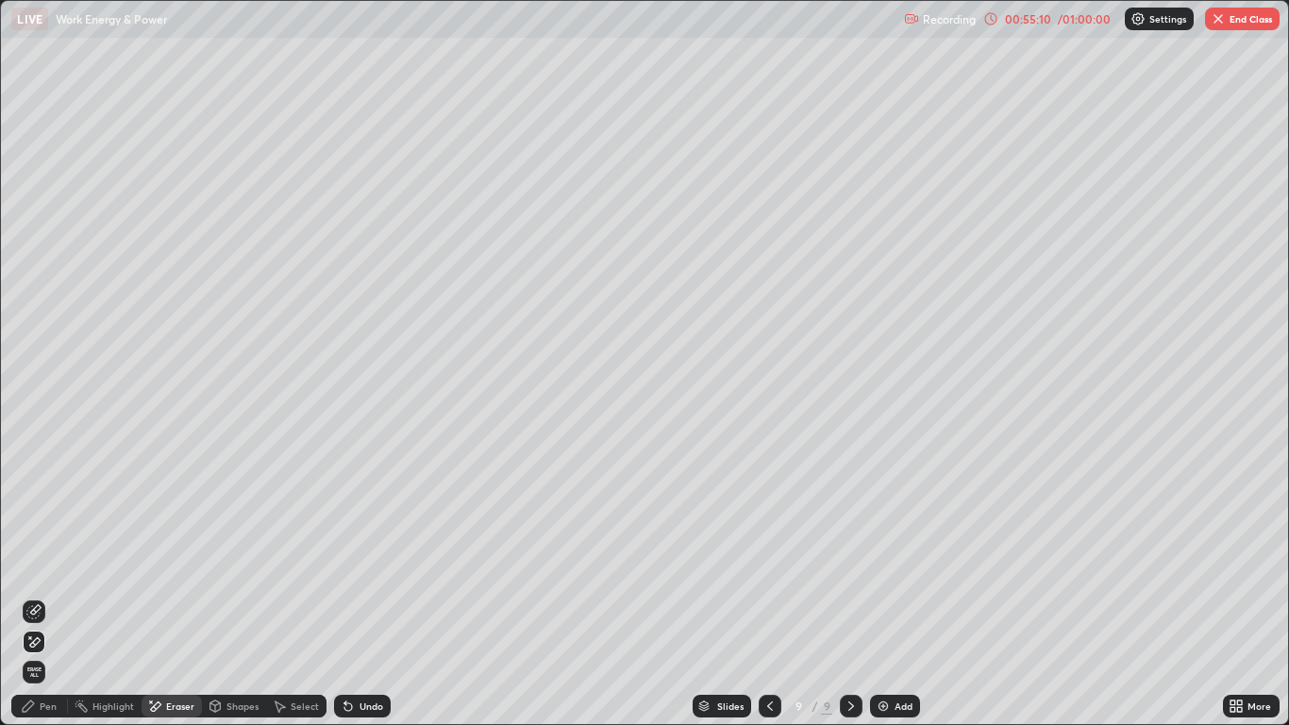
click at [45, 596] on div "Pen" at bounding box center [39, 706] width 57 height 23
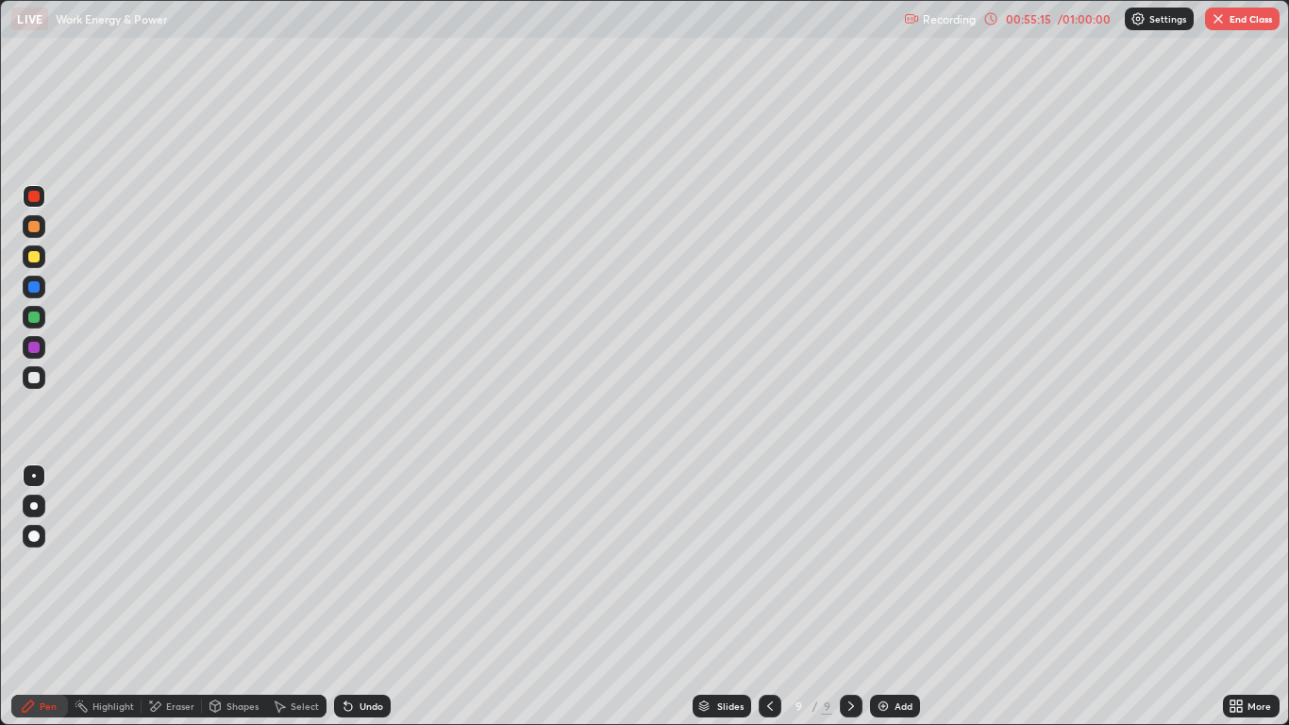
click at [1237, 12] on button "End Class" at bounding box center [1242, 19] width 75 height 23
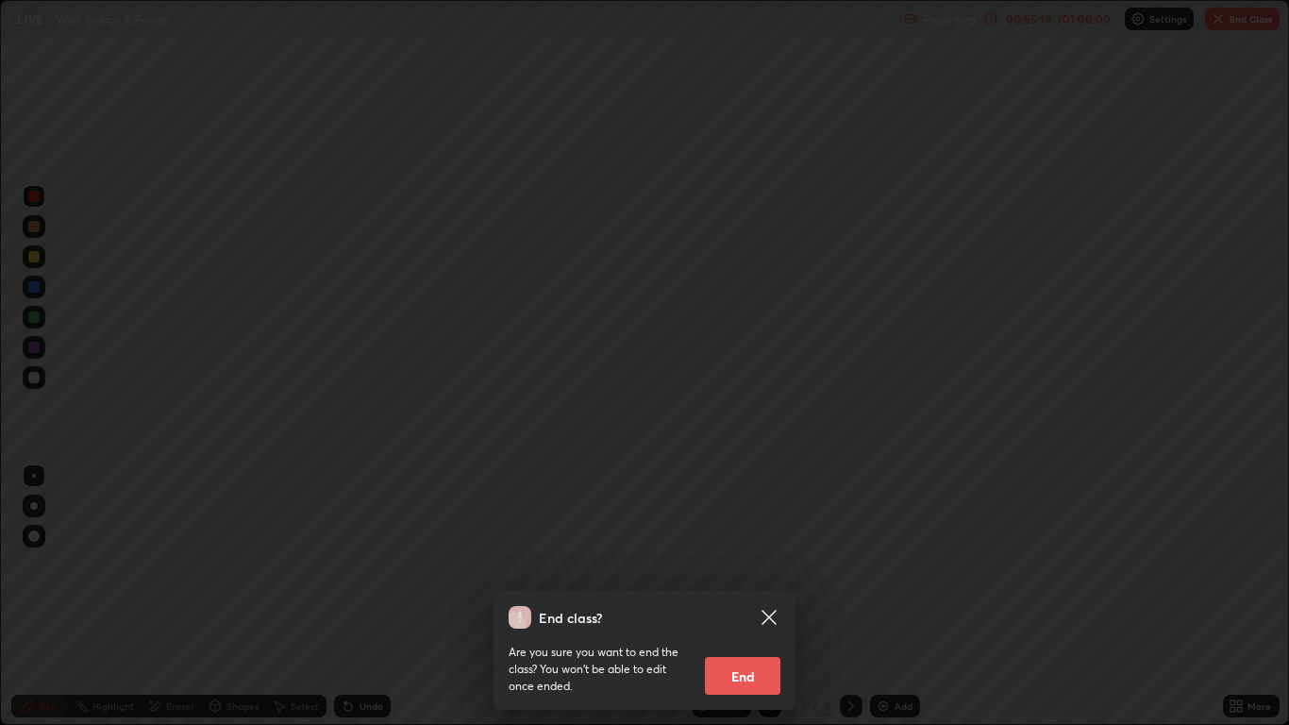
click at [752, 596] on button "End" at bounding box center [742, 676] width 75 height 38
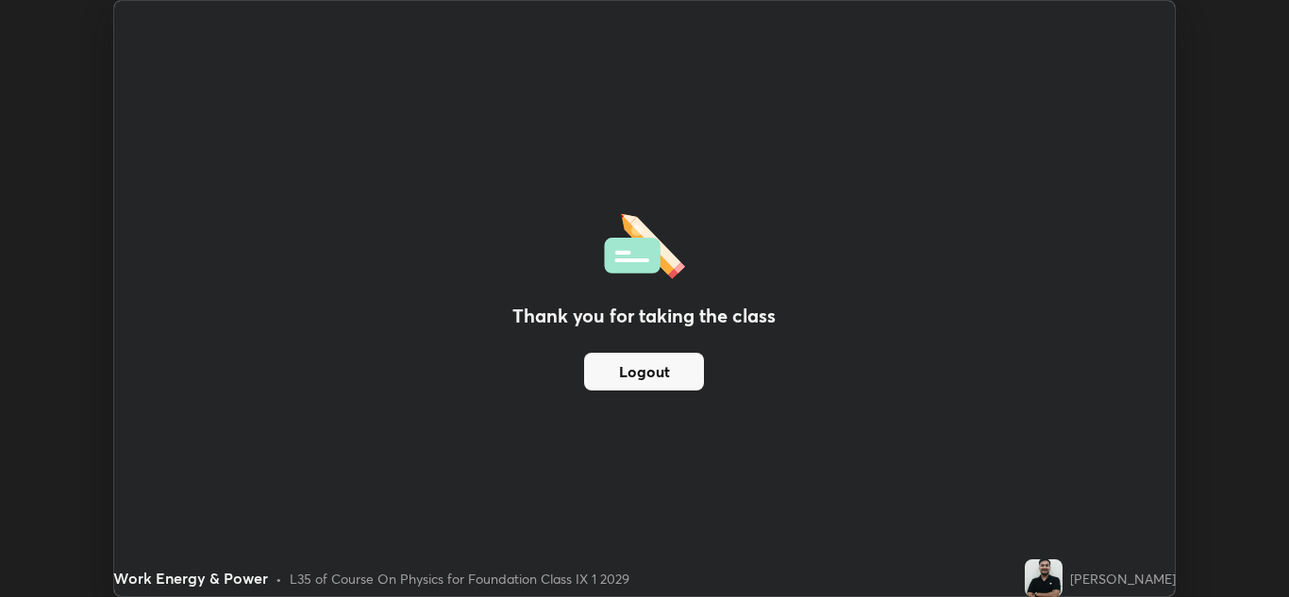
scroll to position [93765, 93073]
